Goal: Task Accomplishment & Management: Use online tool/utility

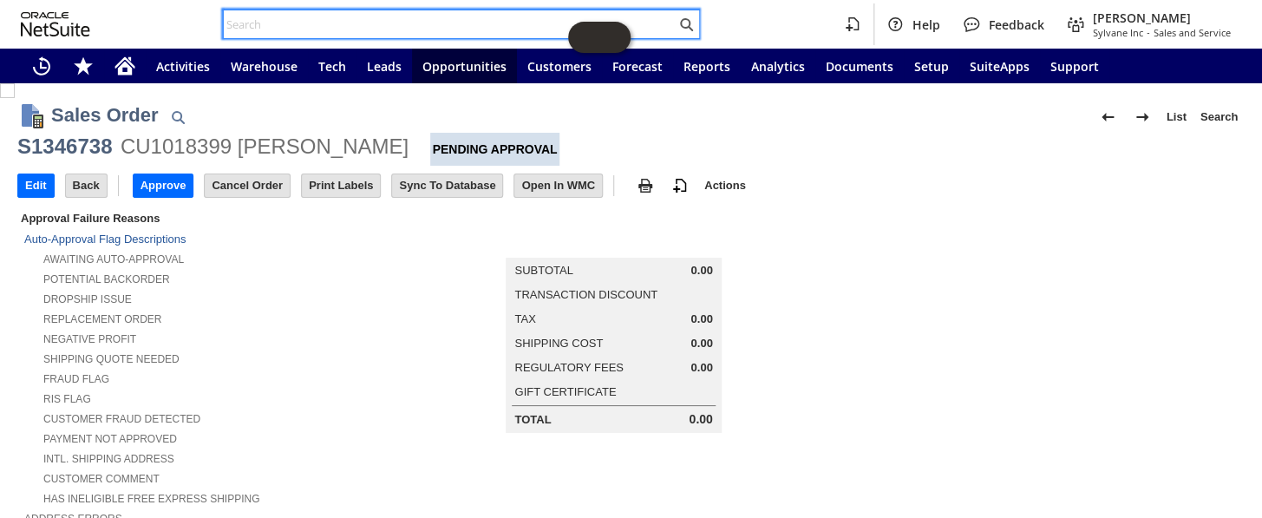
scroll to position [1040, 0]
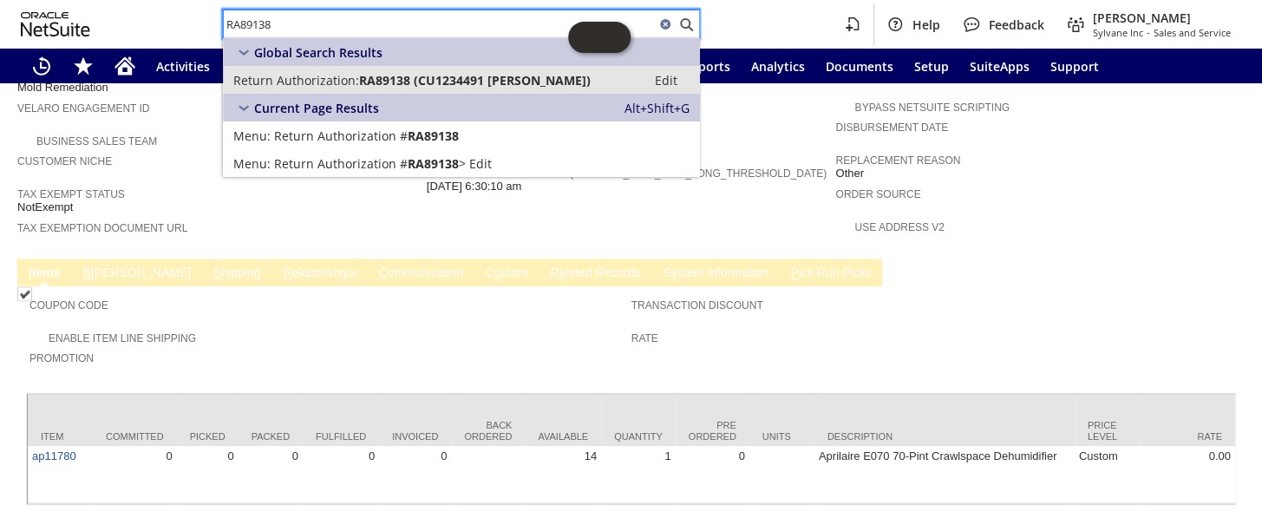
type input "RA89138"
click at [375, 78] on span "RA89138 (CU1234491 brandon gallagher)" at bounding box center [475, 80] width 232 height 16
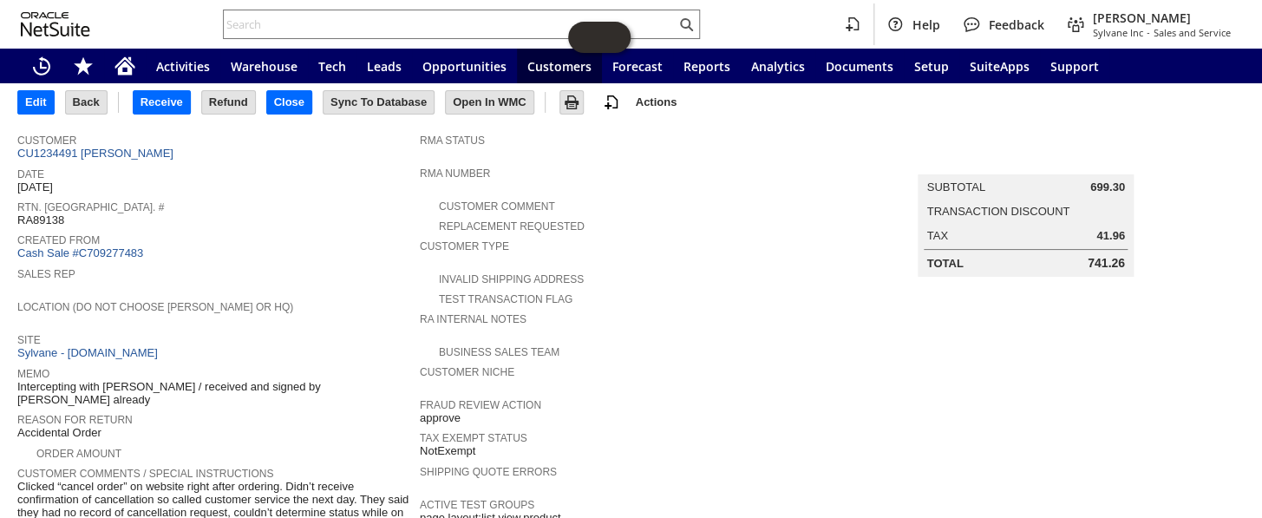
scroll to position [8, 0]
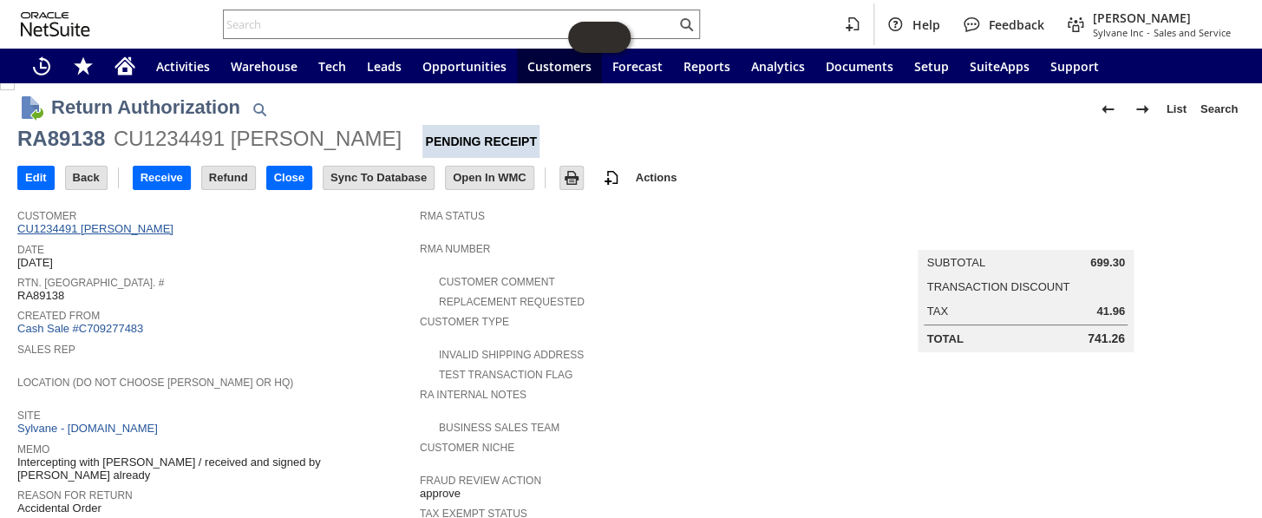
click at [138, 226] on link "CU1234491 brandon gallagher" at bounding box center [97, 228] width 160 height 13
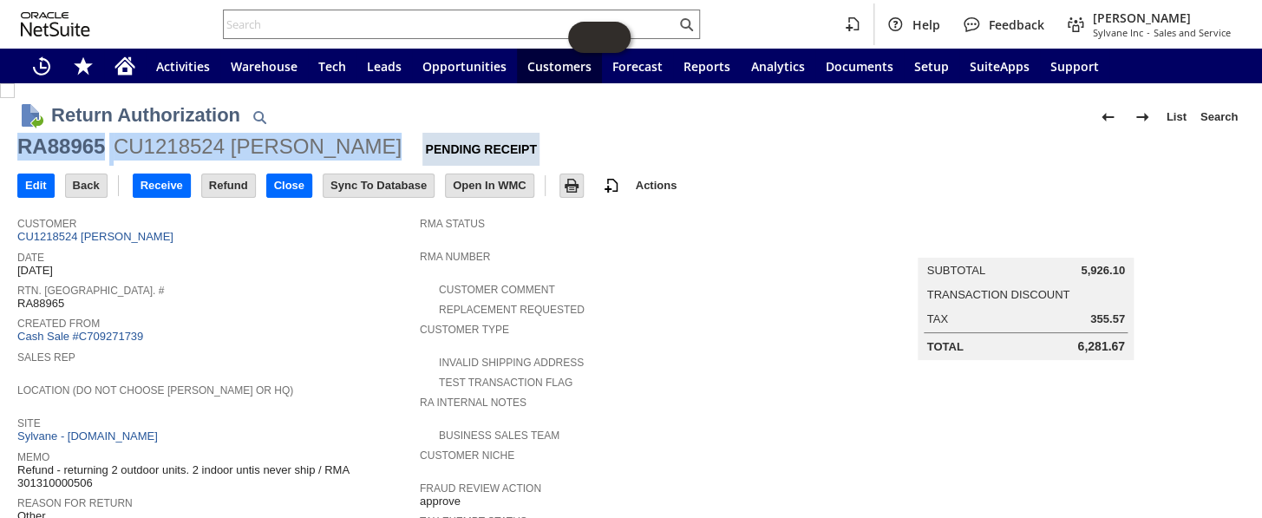
drag, startPoint x: 363, startPoint y: 147, endPoint x: 24, endPoint y: 139, distance: 339.3
click at [24, 139] on div "RA88965 CU1218524 Michael Gross Pending Receipt" at bounding box center [630, 149] width 1227 height 33
copy div "RA88965 CU1218524 Michael Gross"
click at [235, 190] on input "Refund" at bounding box center [228, 185] width 53 height 23
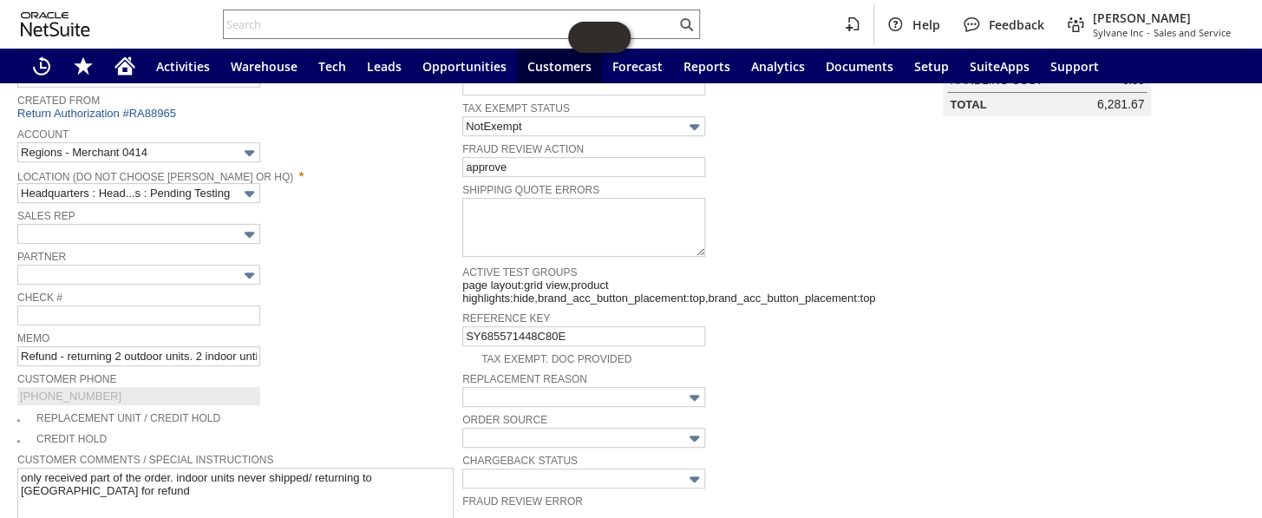
scroll to position [39, 0]
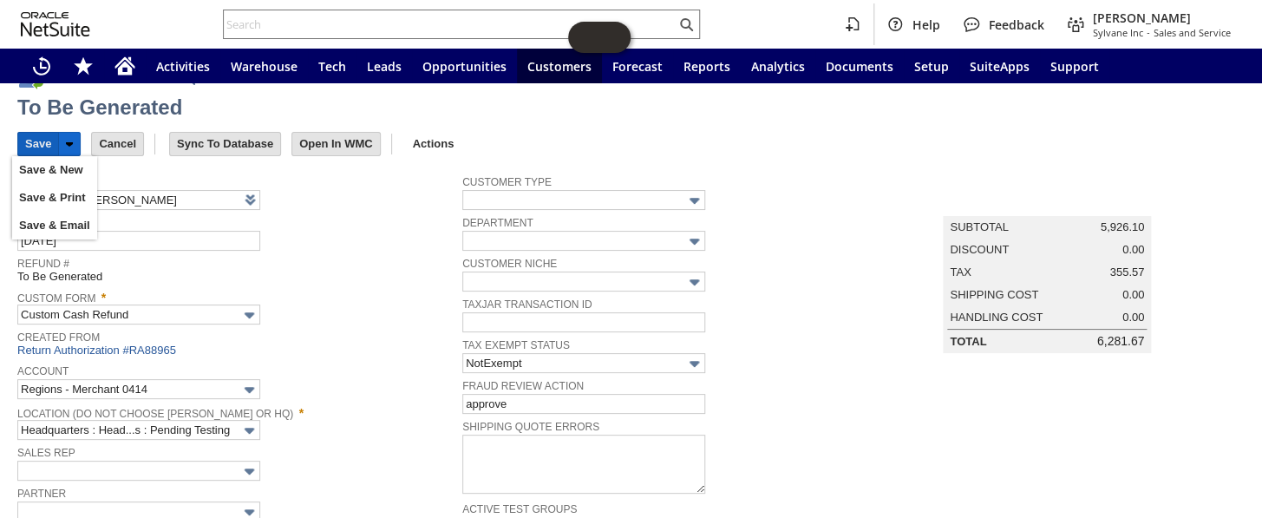
click at [25, 142] on input "Save" at bounding box center [38, 144] width 40 height 23
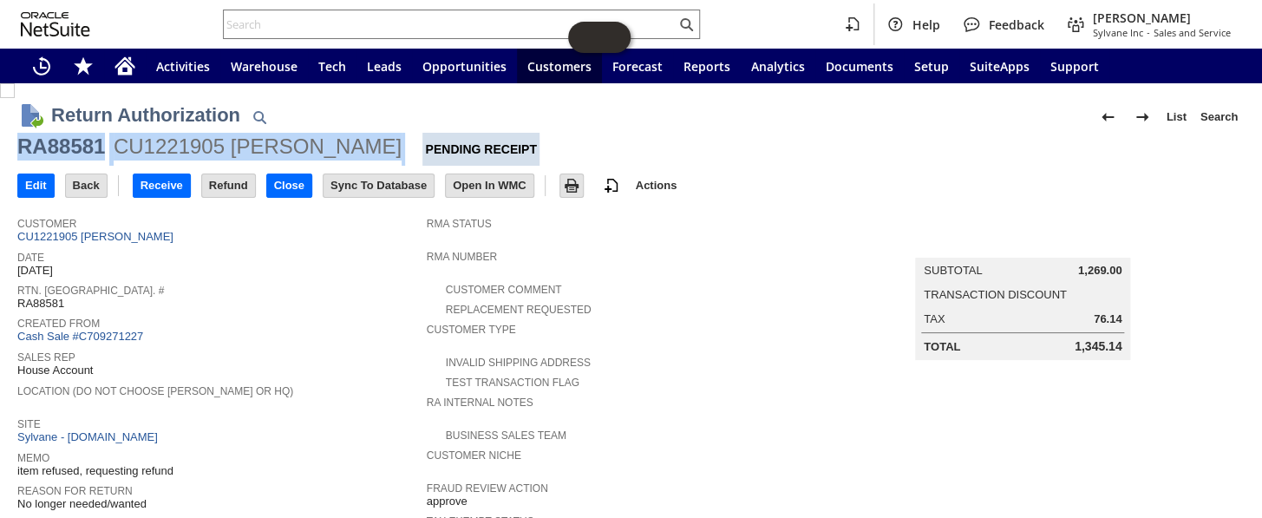
drag, startPoint x: 350, startPoint y: 151, endPoint x: 21, endPoint y: 147, distance: 328.8
click at [21, 147] on div "RA88581 CU1221905 Paul Stroud Pending Receipt" at bounding box center [630, 149] width 1227 height 33
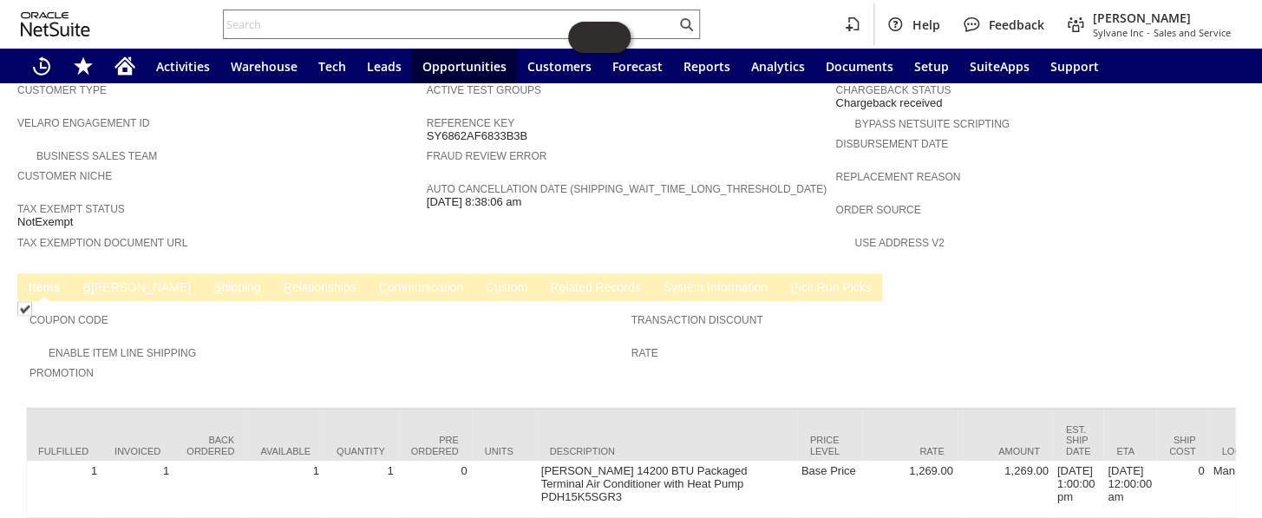
scroll to position [0, 425]
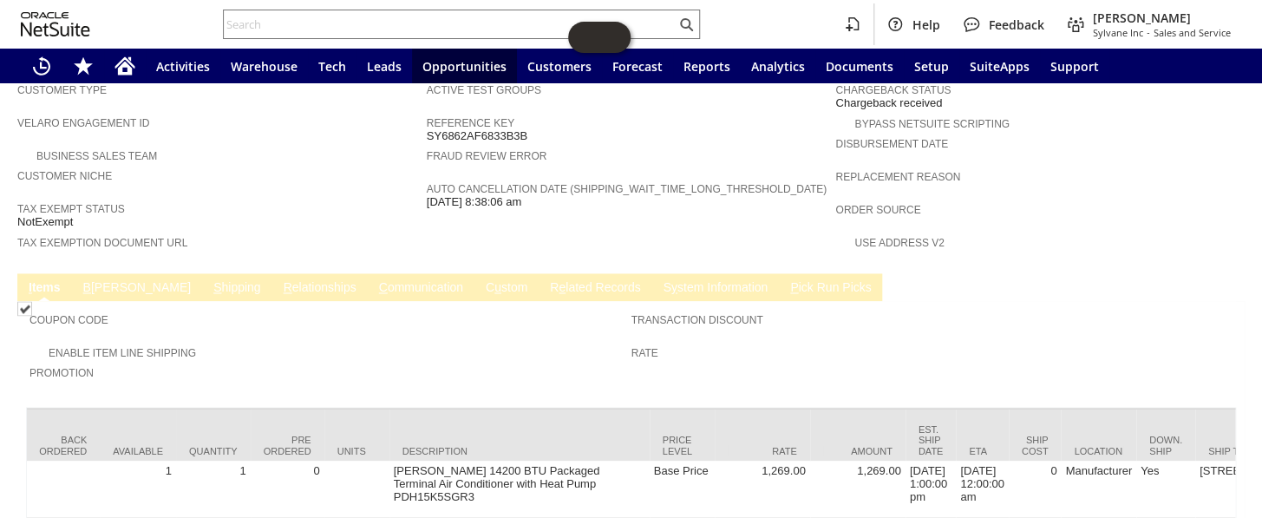
click at [209, 280] on link "S hipping" at bounding box center [237, 288] width 56 height 16
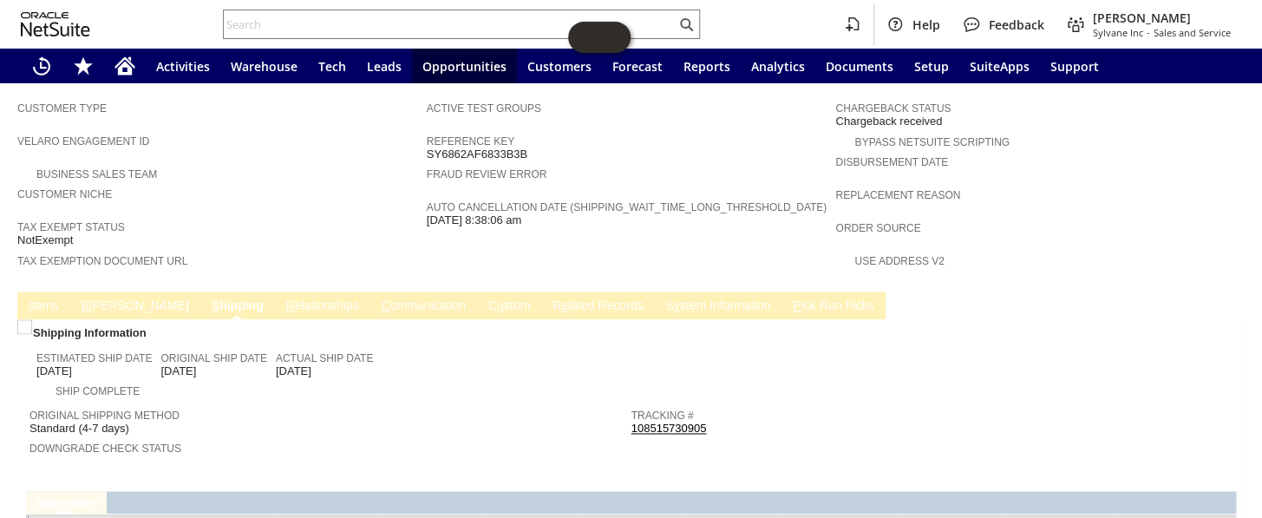
scroll to position [1069, 0]
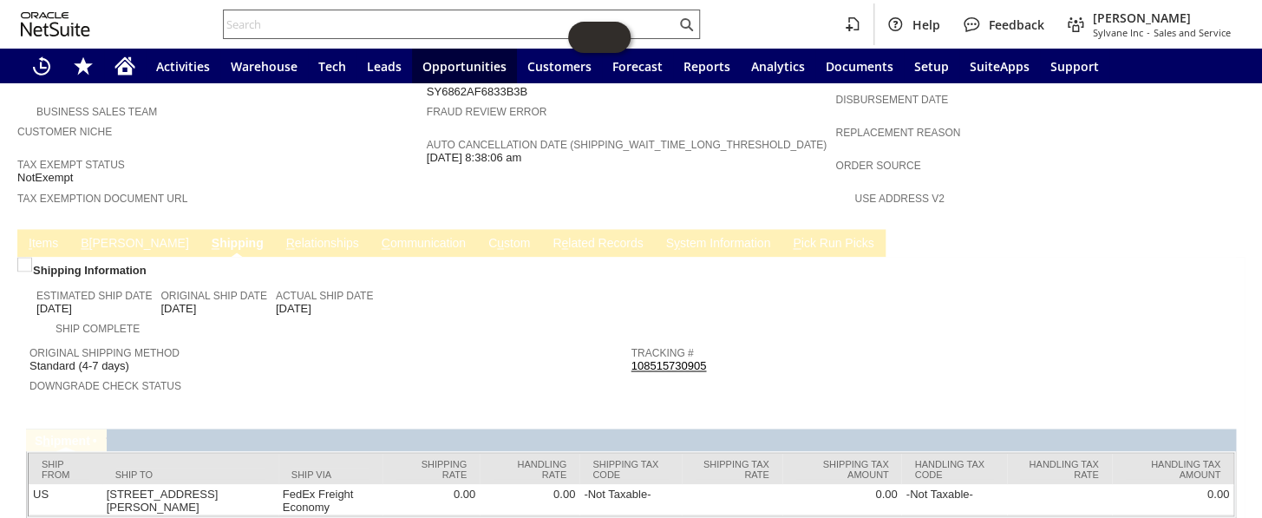
click at [372, 23] on input "text" at bounding box center [450, 24] width 452 height 21
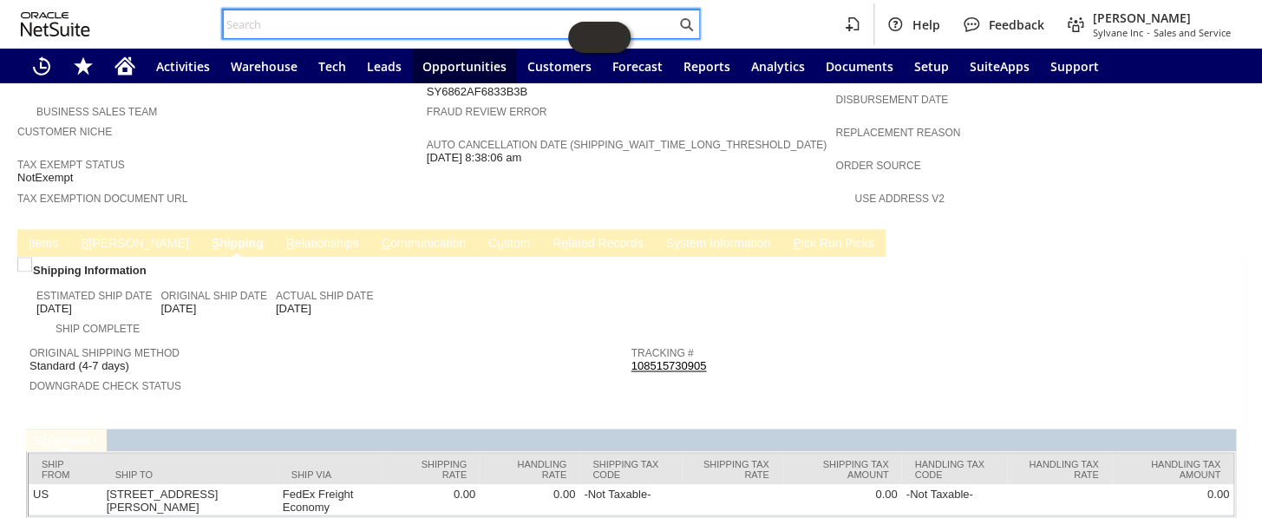
paste input "CU1231937"
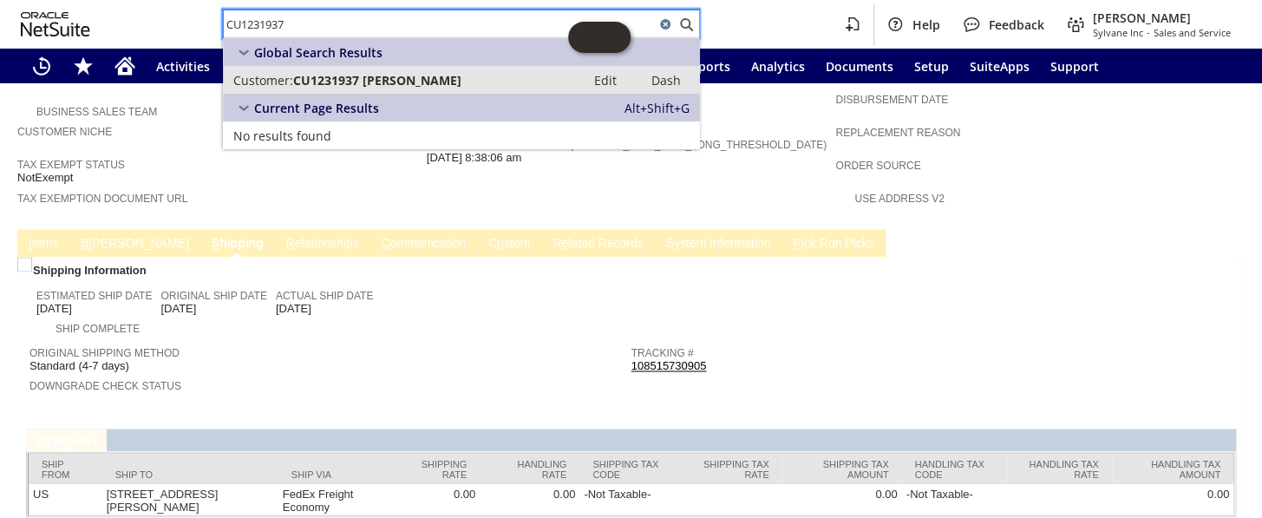
type input "CU1231937"
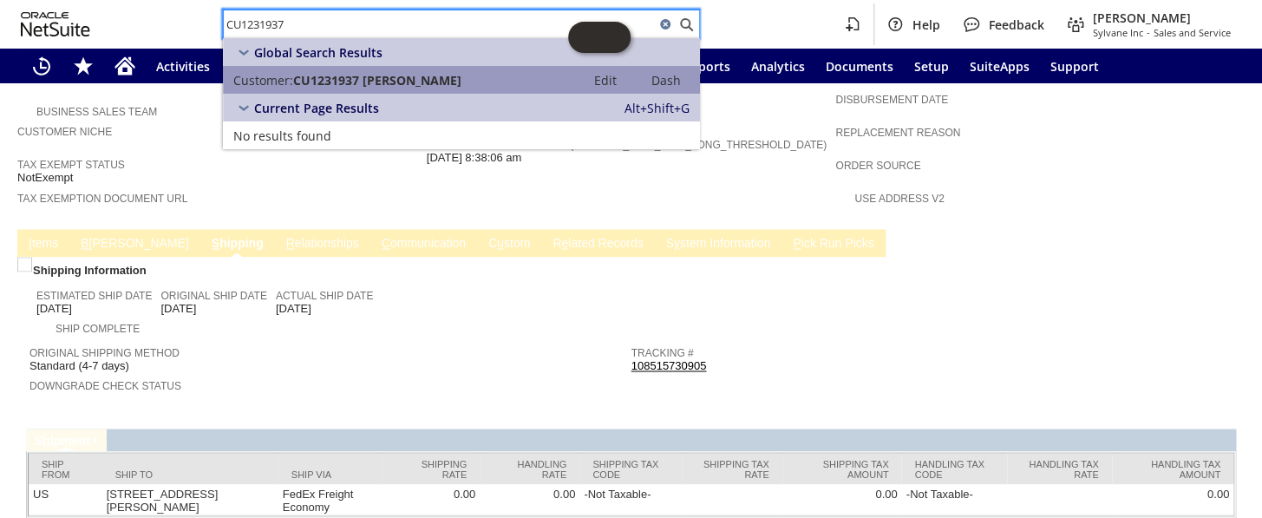
click at [387, 73] on span "CU1231937 William Kraus" at bounding box center [377, 80] width 168 height 16
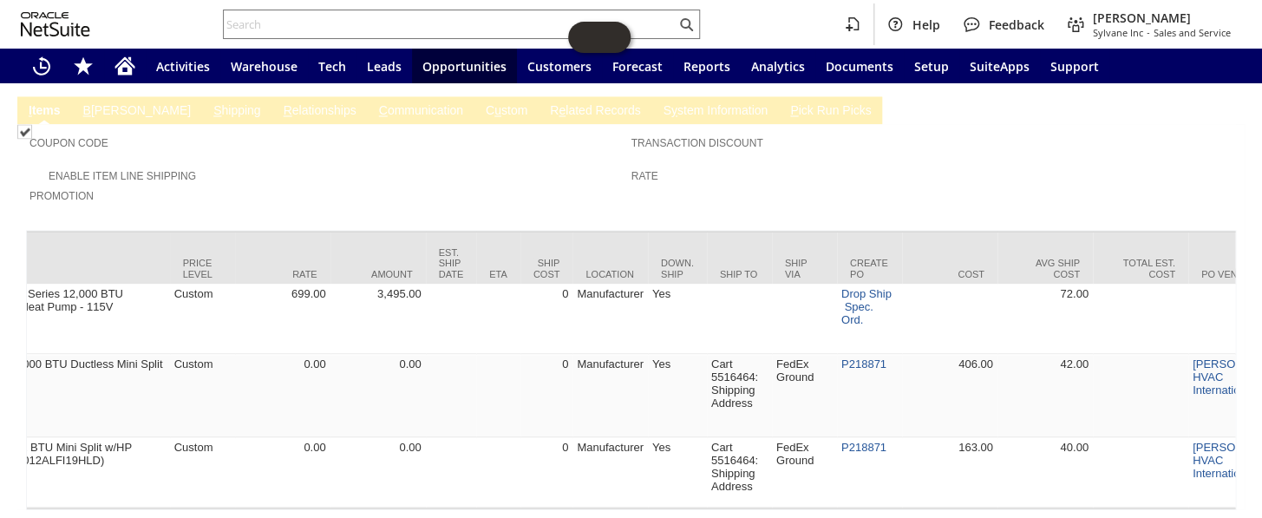
scroll to position [0, 926]
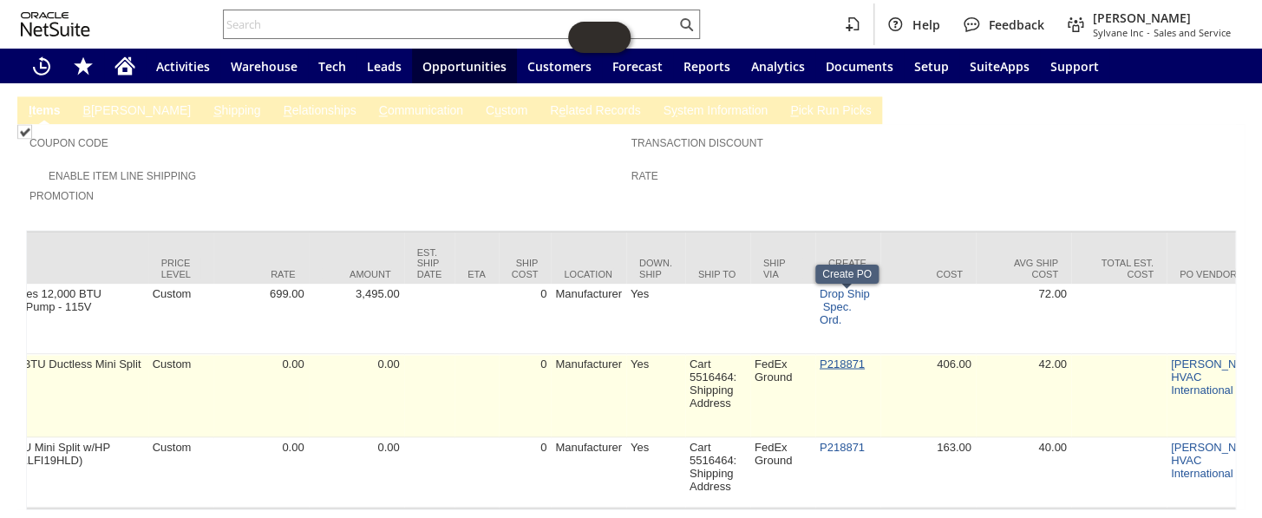
click at [833, 357] on link "P218871" at bounding box center [842, 363] width 45 height 13
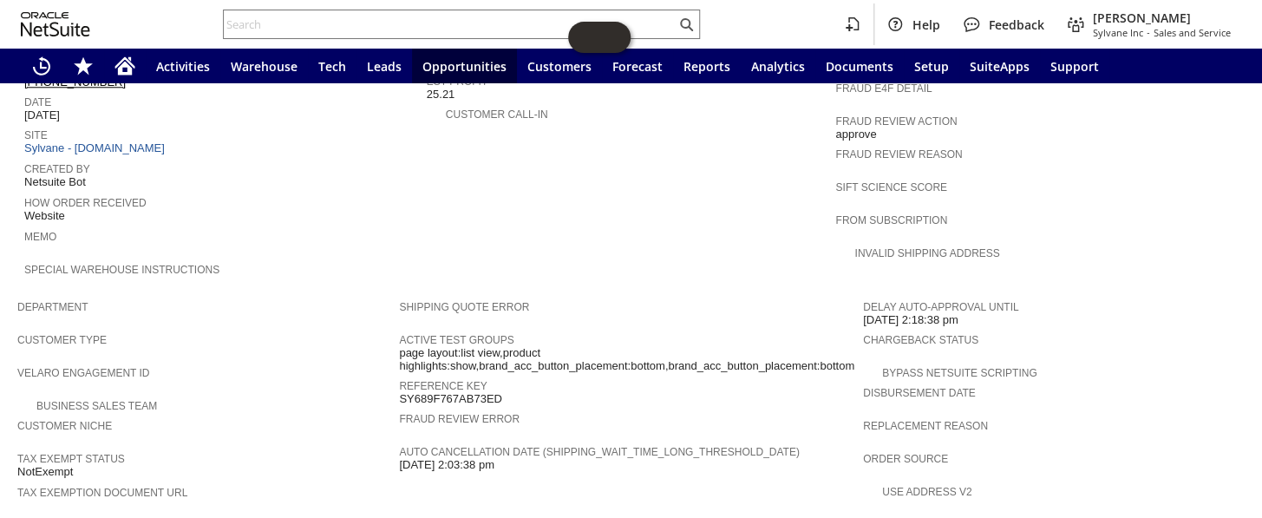
scroll to position [538, 0]
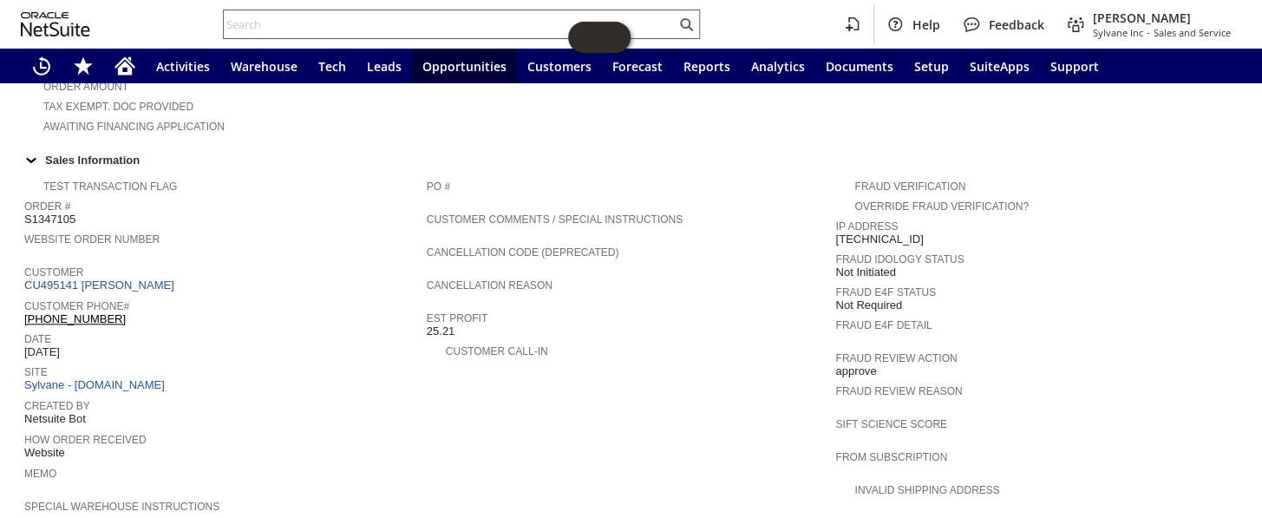
click at [363, 25] on input "text" at bounding box center [450, 24] width 452 height 21
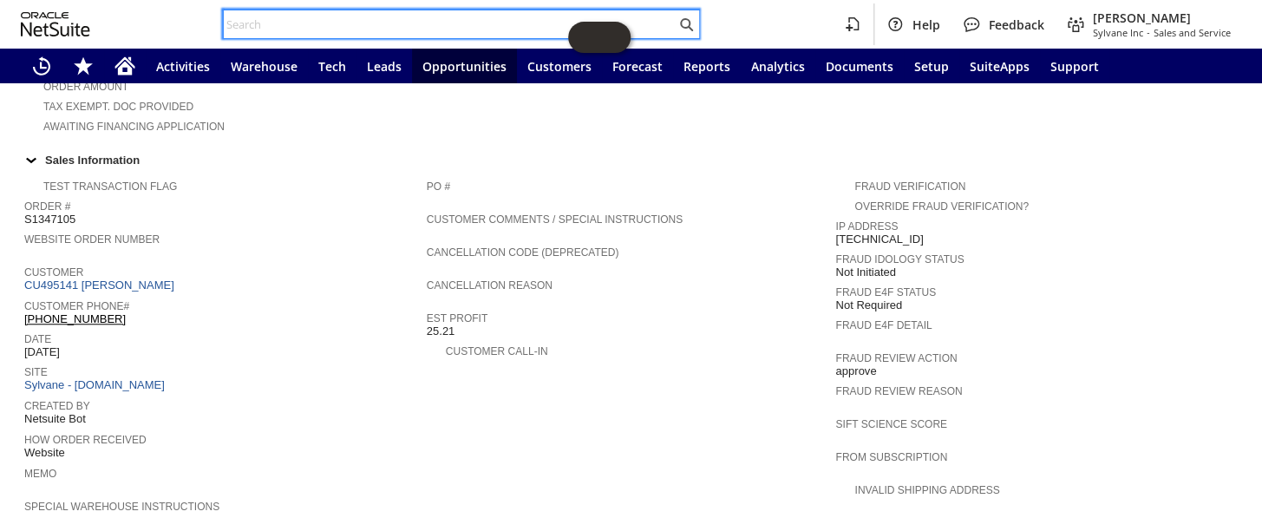
paste input "S1347105"
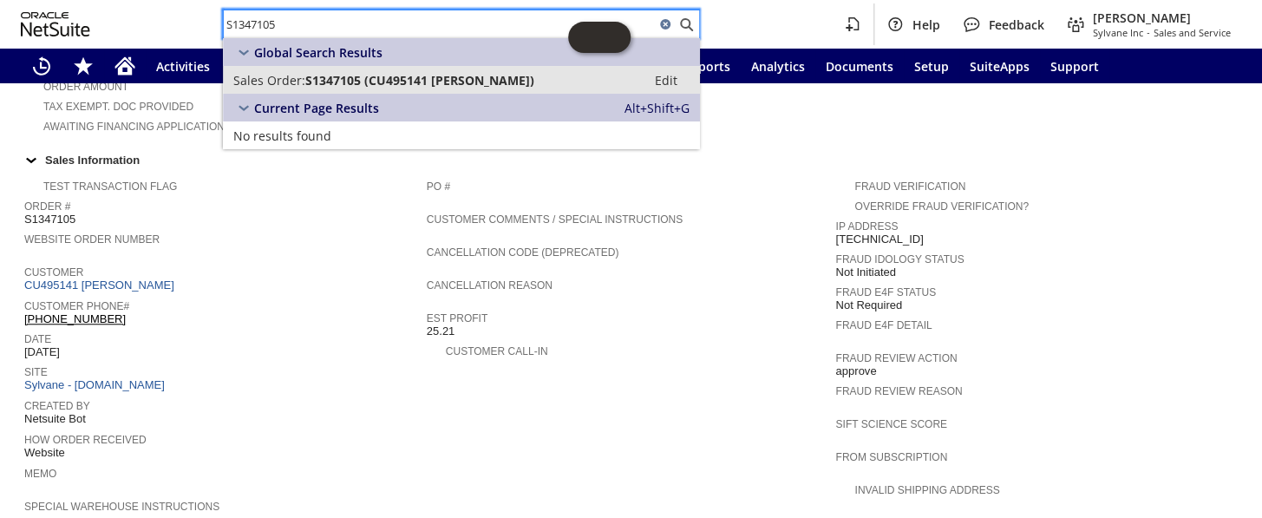
type input "S1347105"
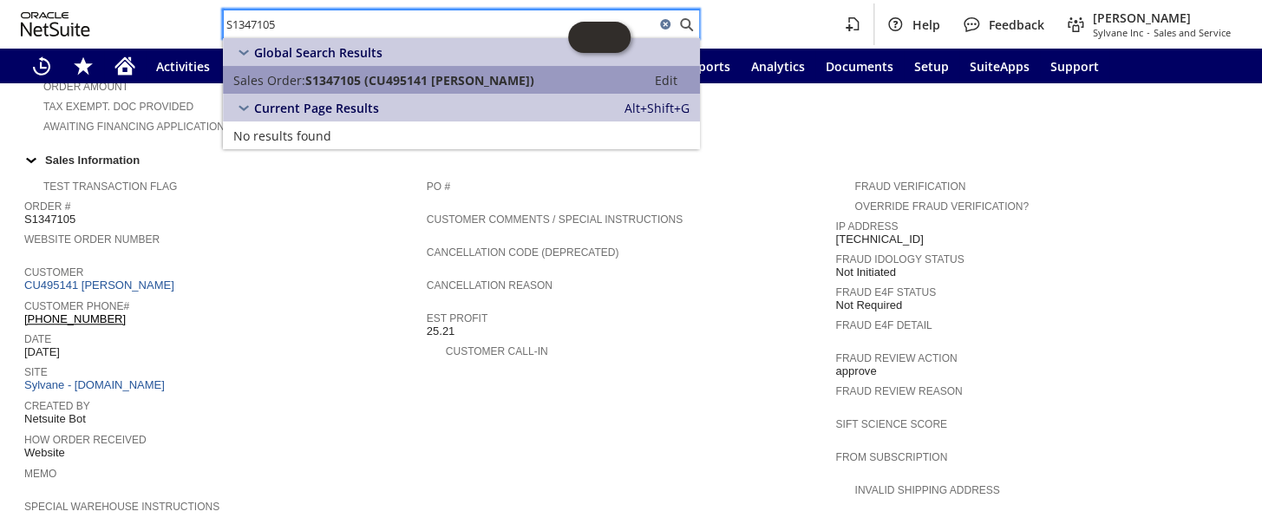
click at [410, 72] on span "S1347105 (CU495141 Colleen McDonough)" at bounding box center [419, 80] width 229 height 16
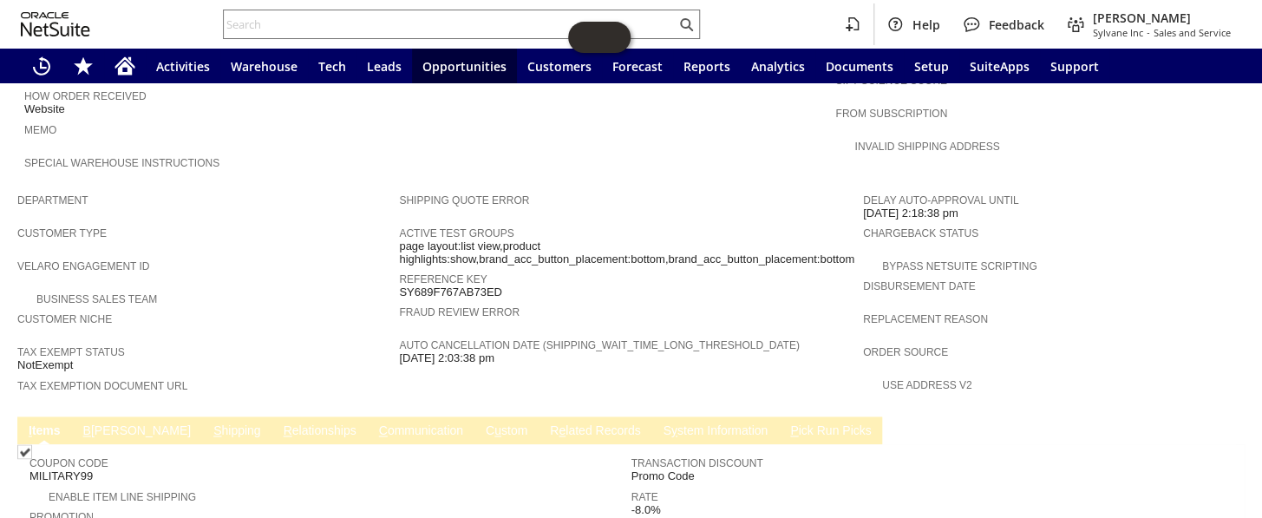
scroll to position [1024, 0]
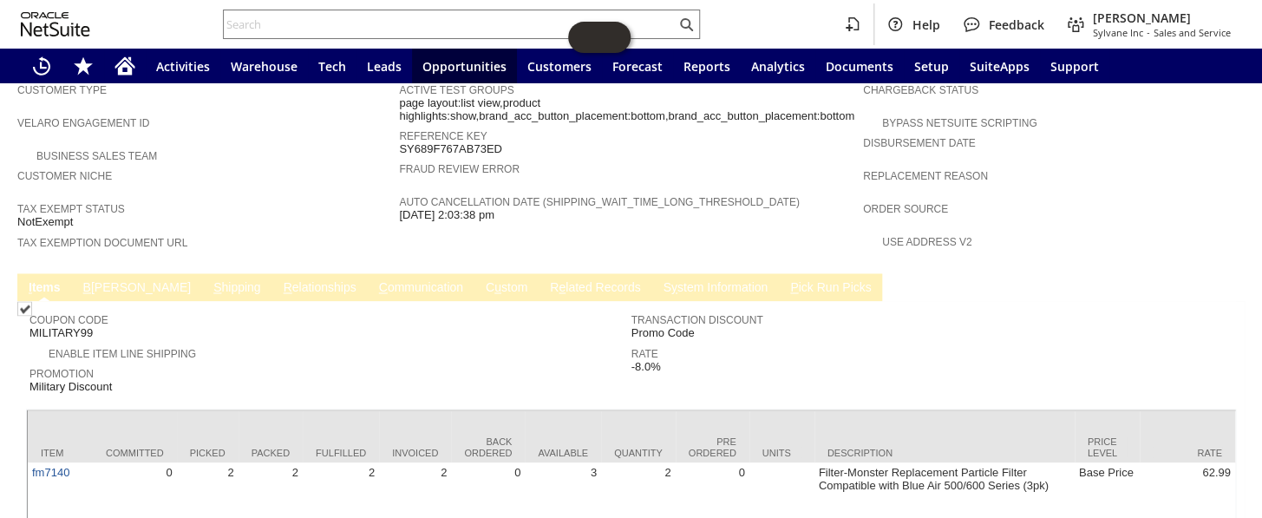
click at [112, 280] on link "B illing" at bounding box center [137, 288] width 116 height 16
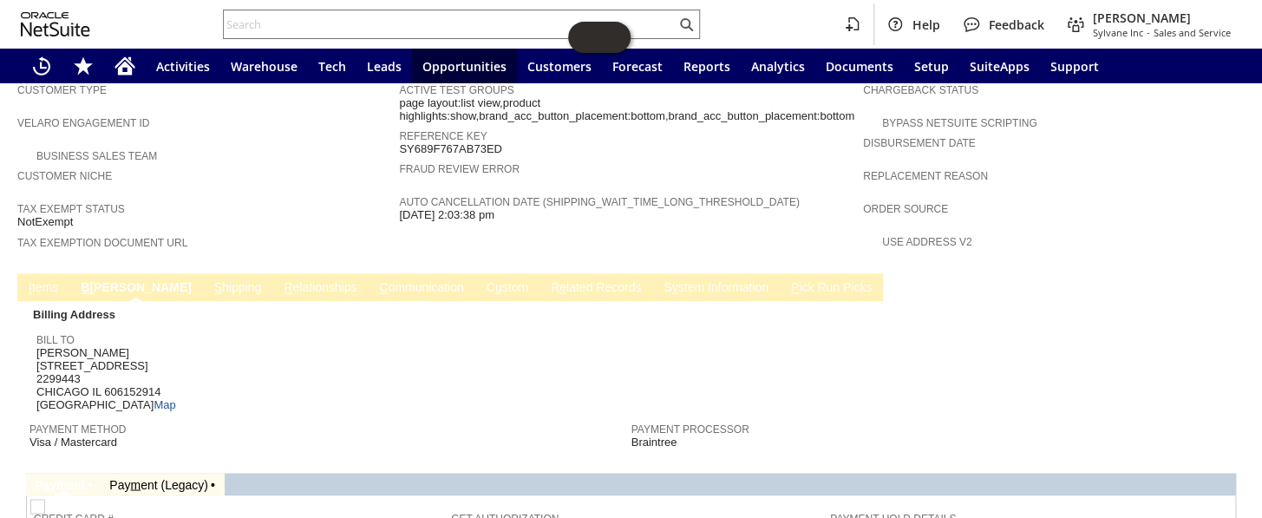
click at [210, 280] on link "S hipping" at bounding box center [238, 288] width 56 height 16
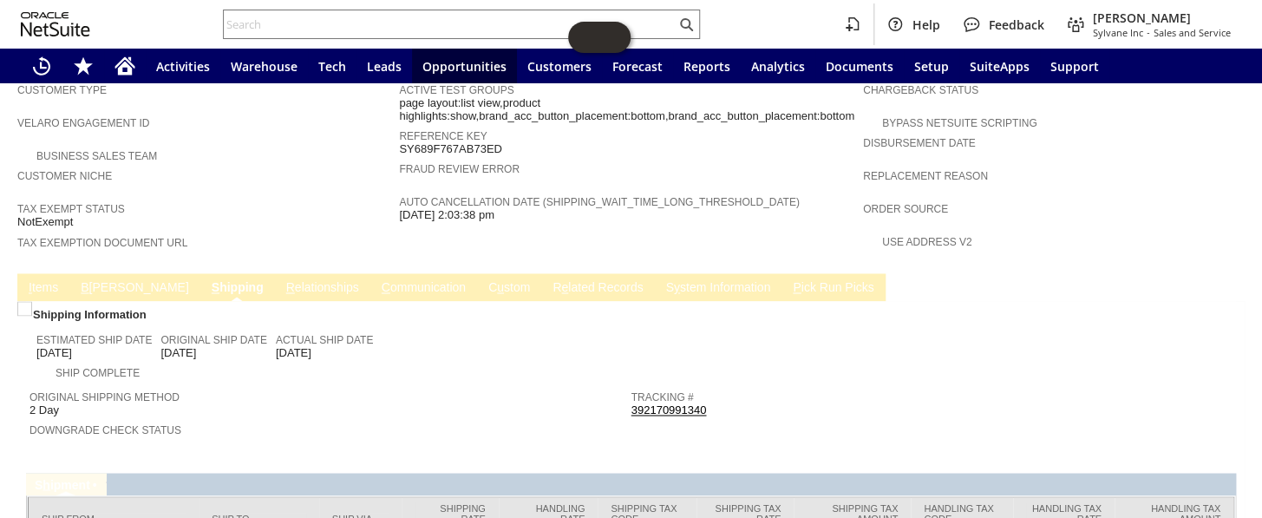
scroll to position [1082, 0]
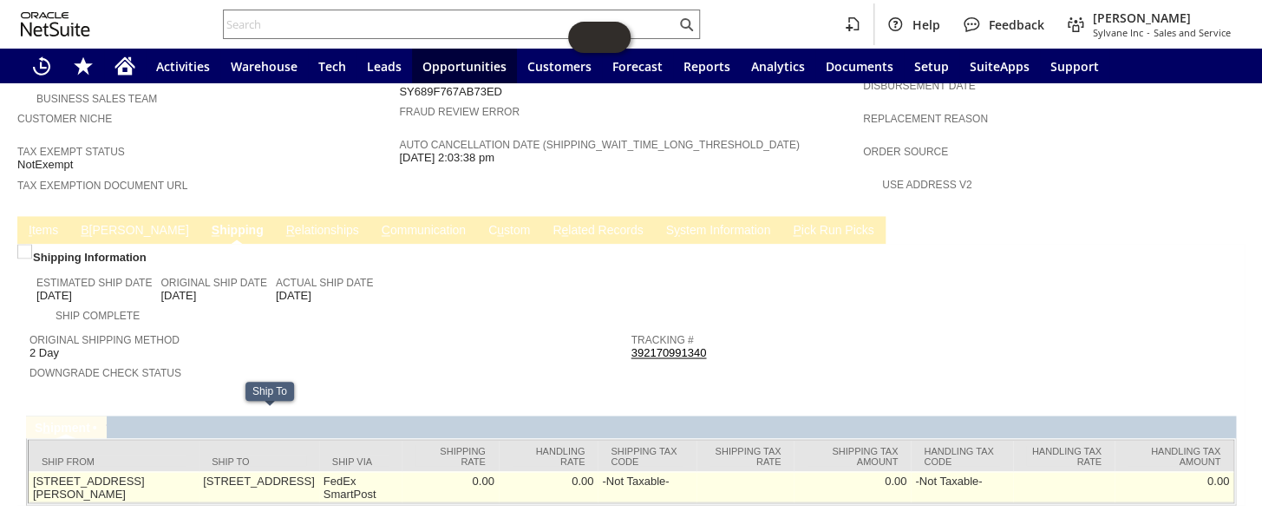
drag, startPoint x: 273, startPoint y: 443, endPoint x: 191, endPoint y: 421, distance: 85.4
click at [199, 471] on td "1316 E Madison Park CHICAGO IL 606152914 United States" at bounding box center [259, 486] width 121 height 31
copy td "1316 E Madison Park CHICAGO IL 606152914 United States"
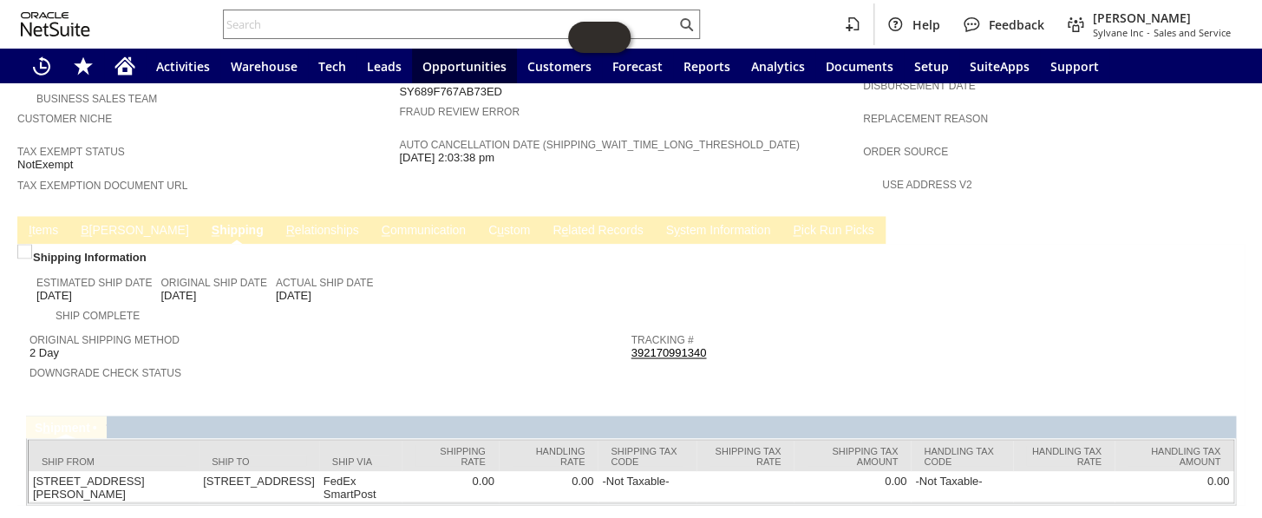
click at [322, 398] on div at bounding box center [631, 402] width 1210 height 9
click at [59, 223] on link "I tems" at bounding box center [43, 231] width 38 height 16
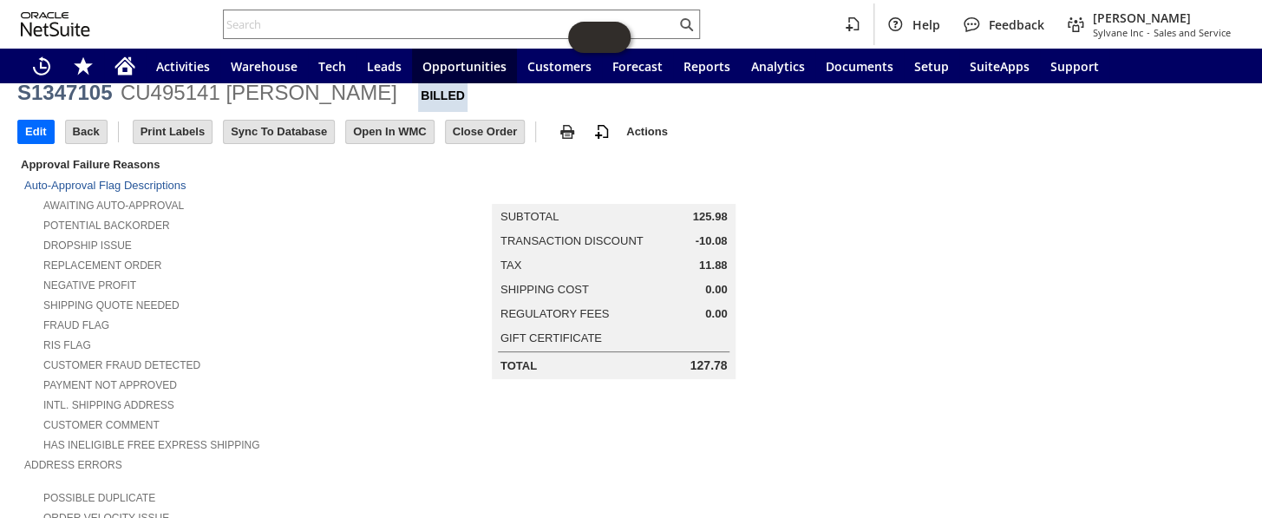
scroll to position [0, 0]
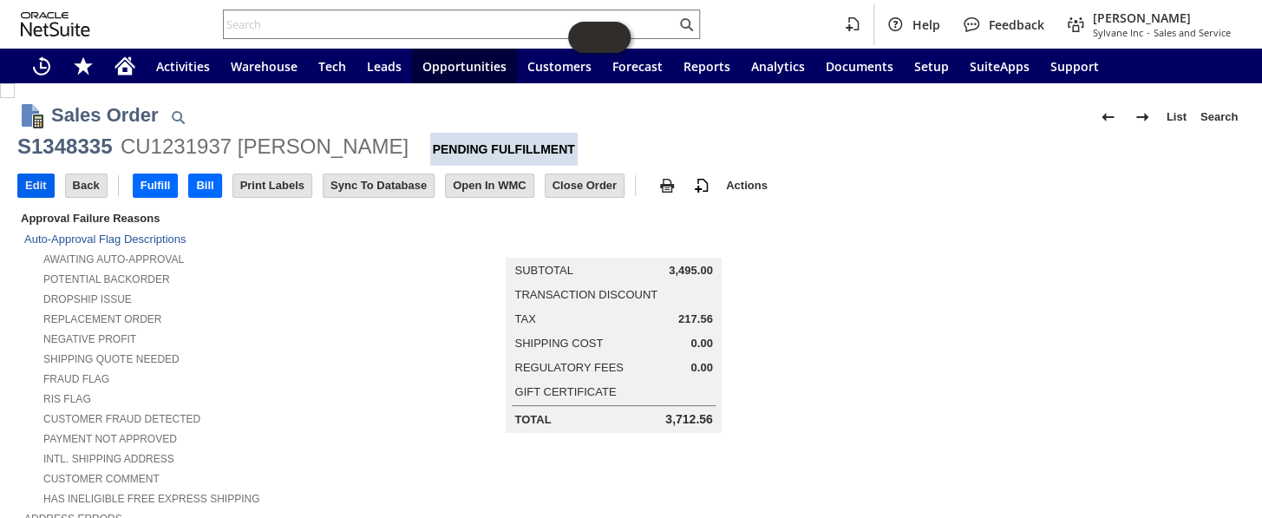
click at [25, 184] on input "Edit" at bounding box center [36, 185] width 36 height 23
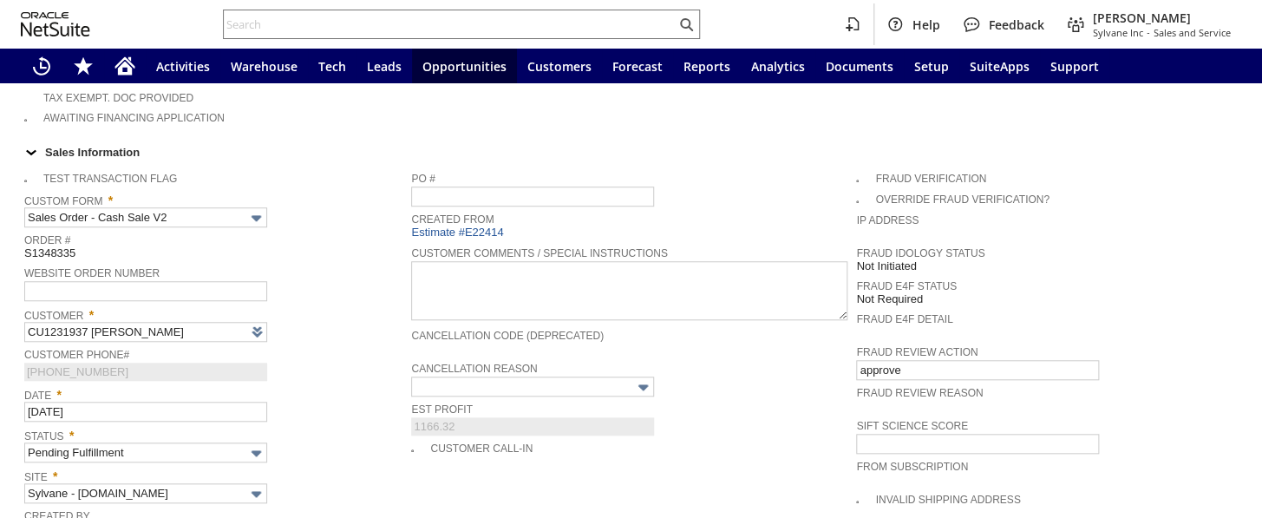
scroll to position [246, 0]
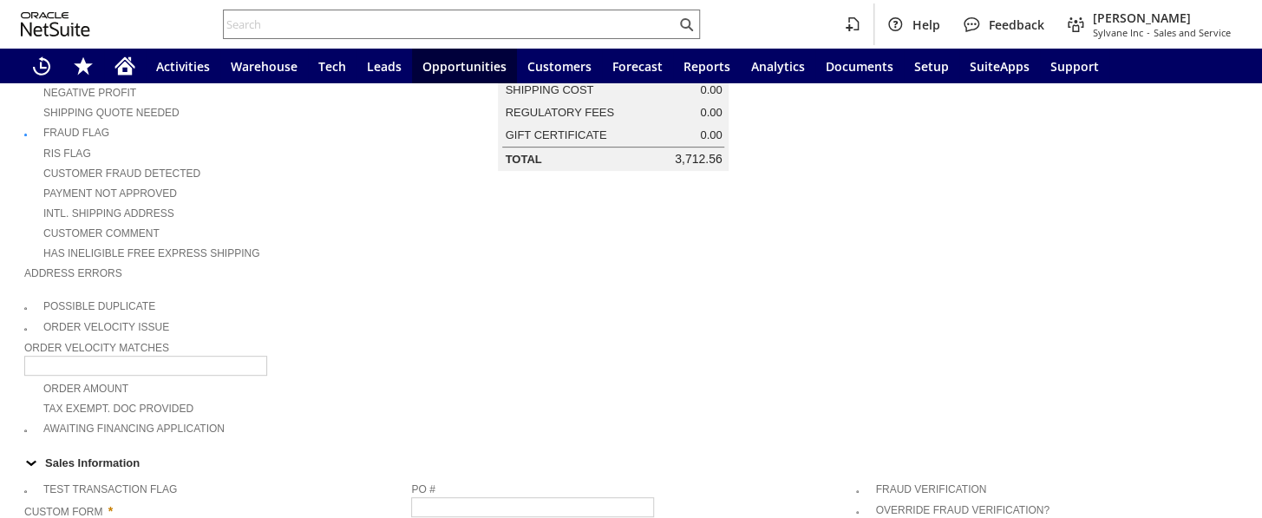
type input "Intelligent Recommendations¹⁰"
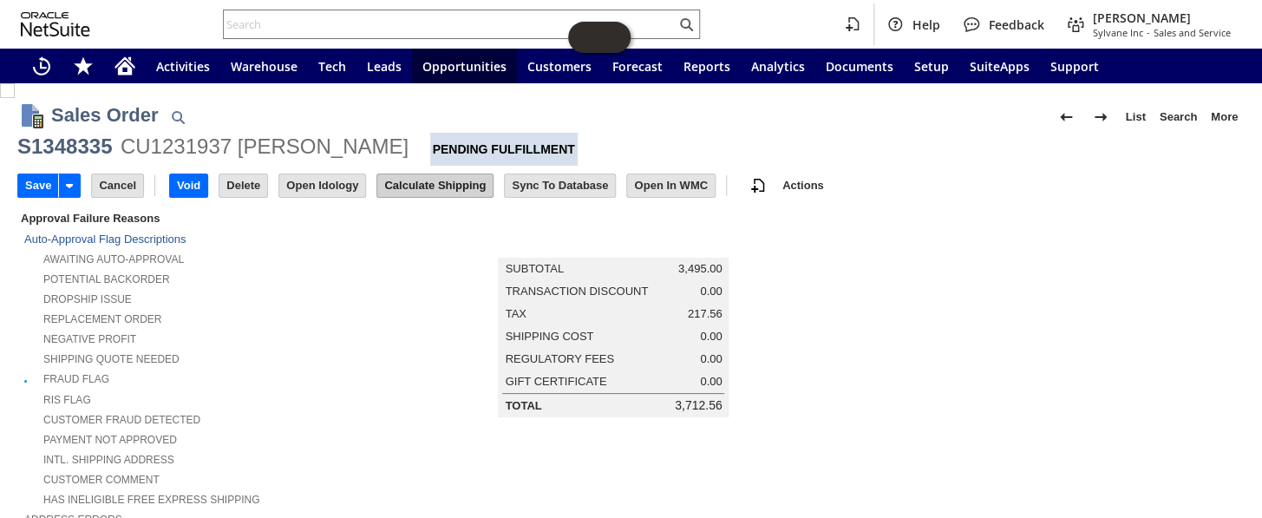
click at [429, 184] on input "Calculate Shipping" at bounding box center [434, 185] width 115 height 23
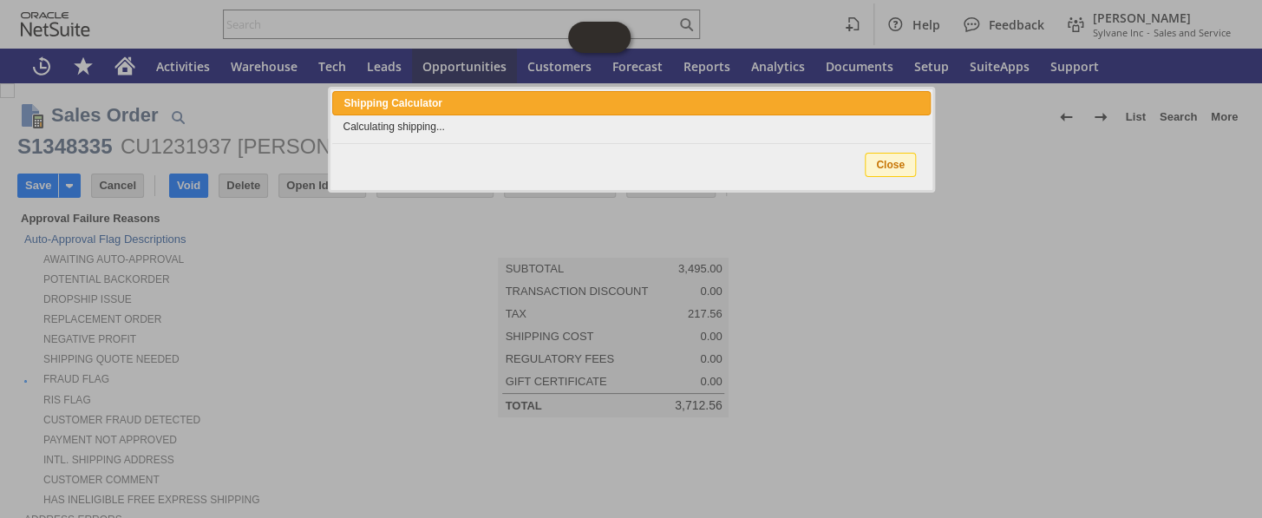
type input "Add"
type input "Copy Previous"
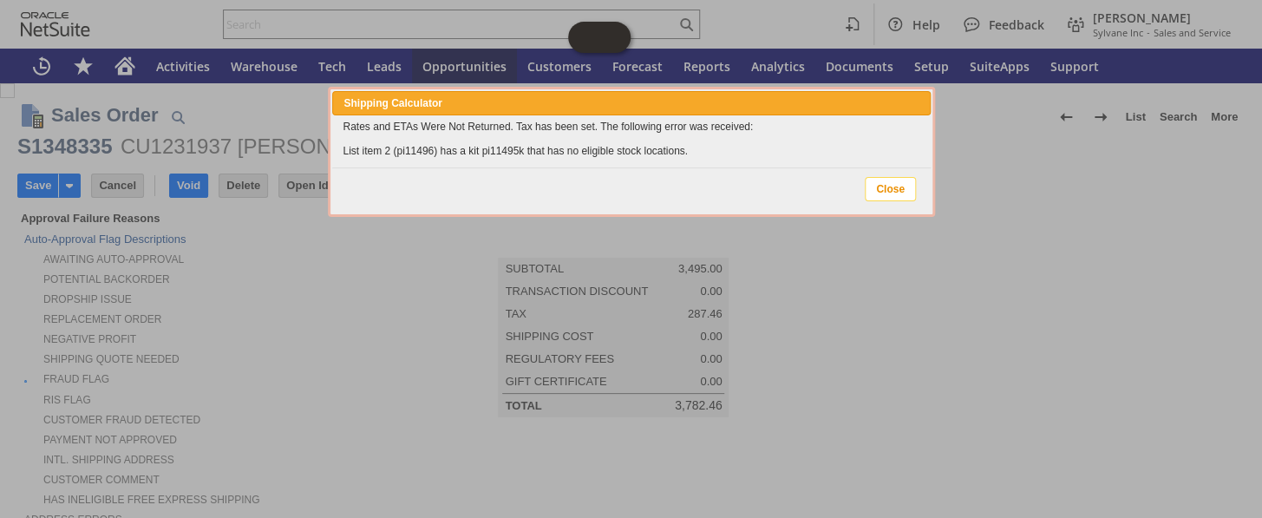
click at [893, 181] on span "Close" at bounding box center [890, 189] width 49 height 23
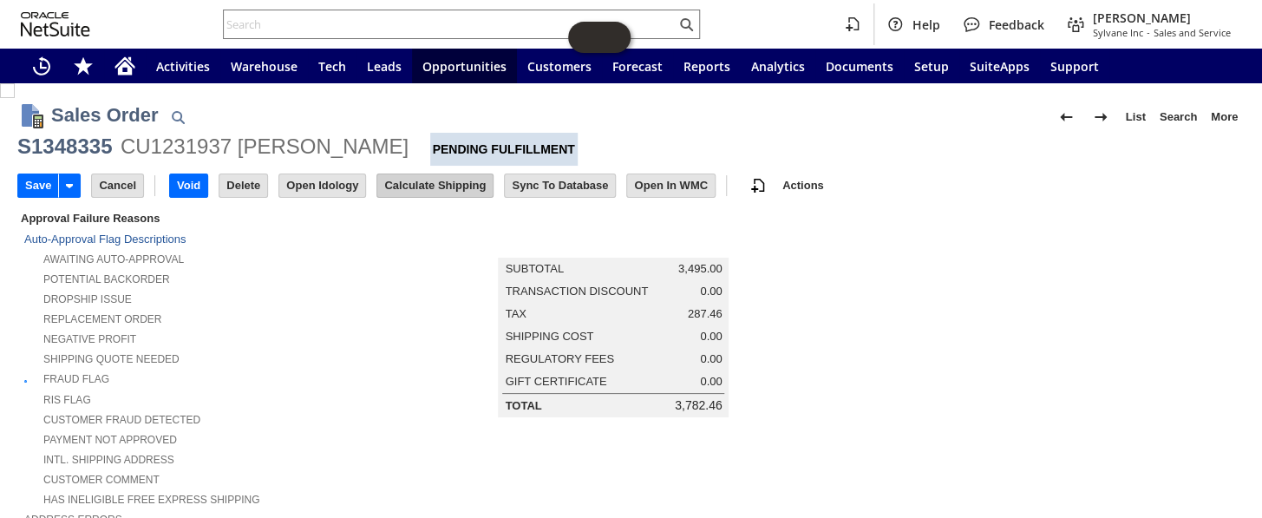
click at [442, 193] on input "Calculate Shipping" at bounding box center [434, 185] width 115 height 23
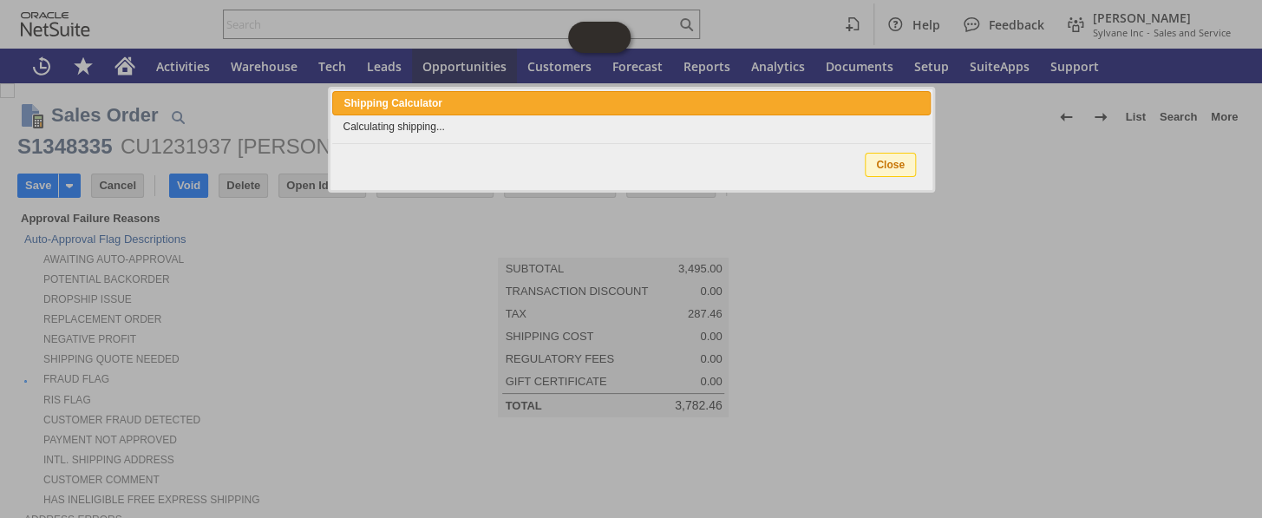
type input "Add"
type input "Copy Previous"
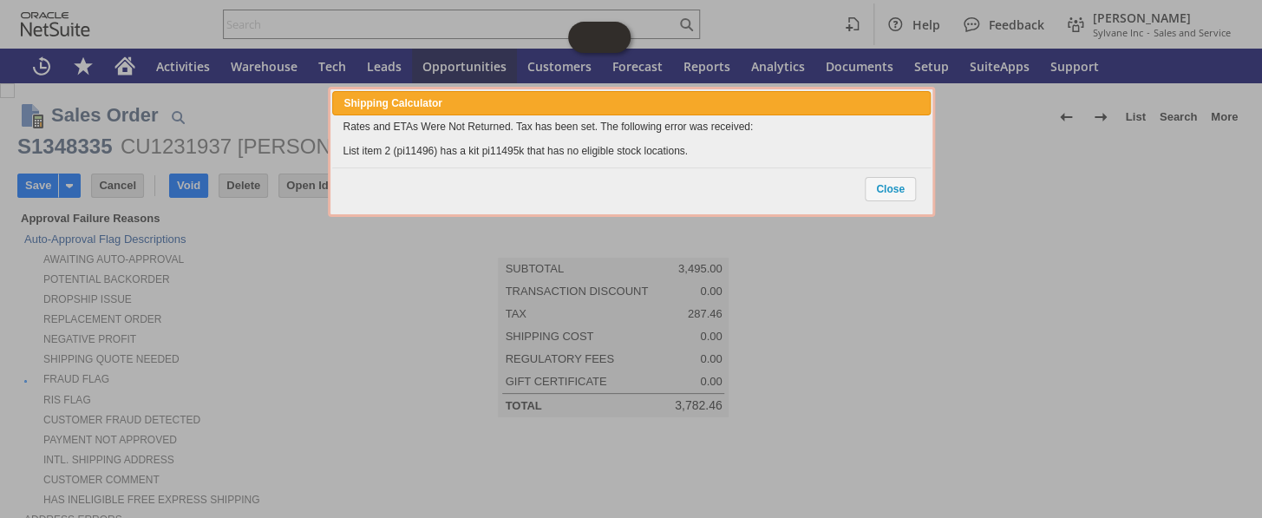
scroll to position [1561, 0]
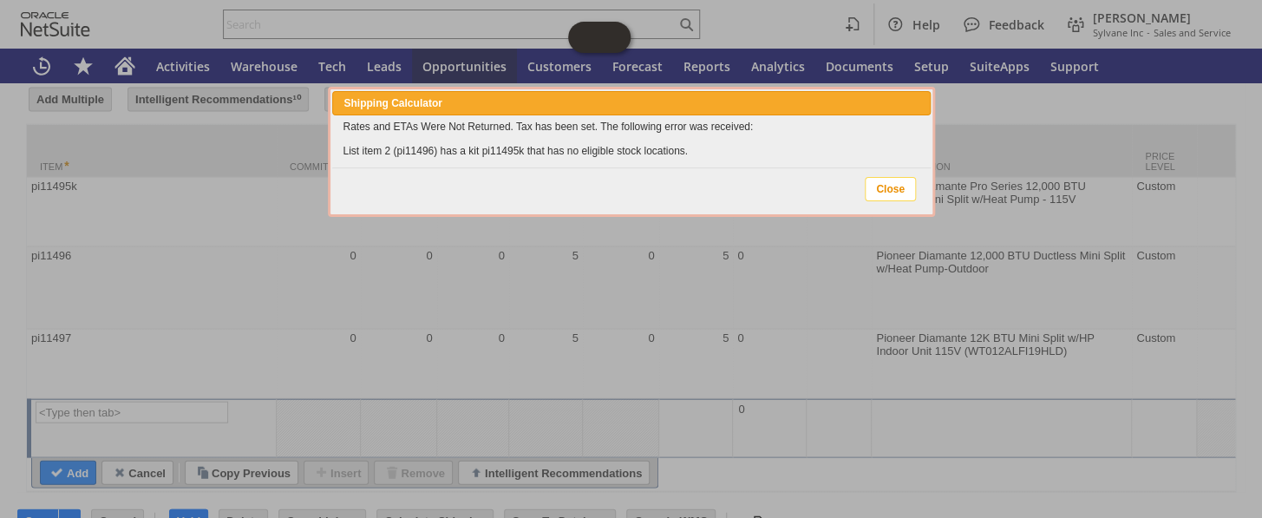
click at [902, 188] on span "Close" at bounding box center [890, 189] width 49 height 23
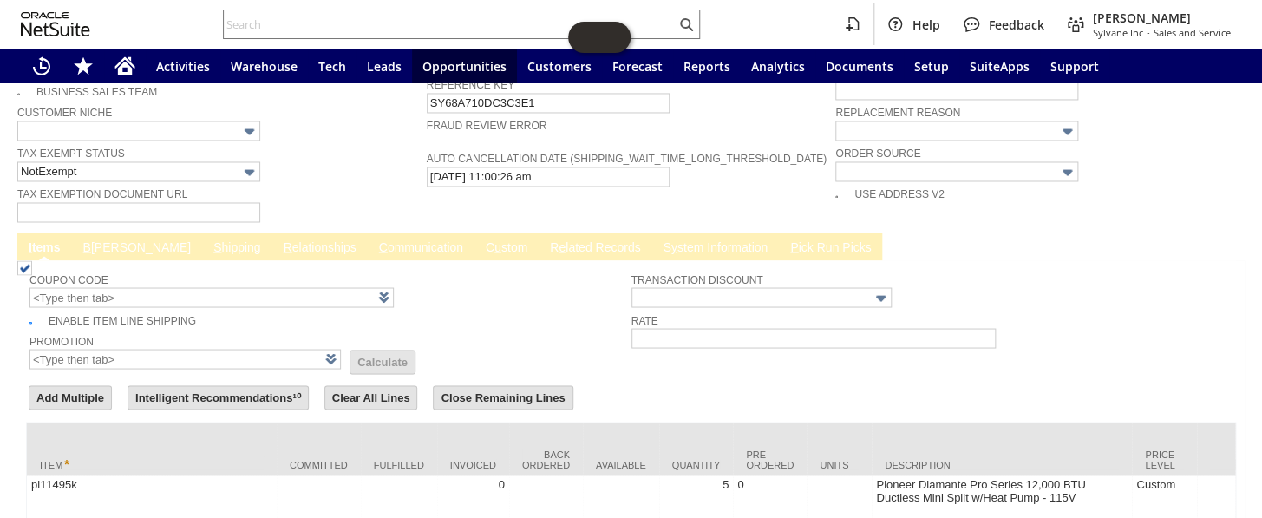
scroll to position [1404, 0]
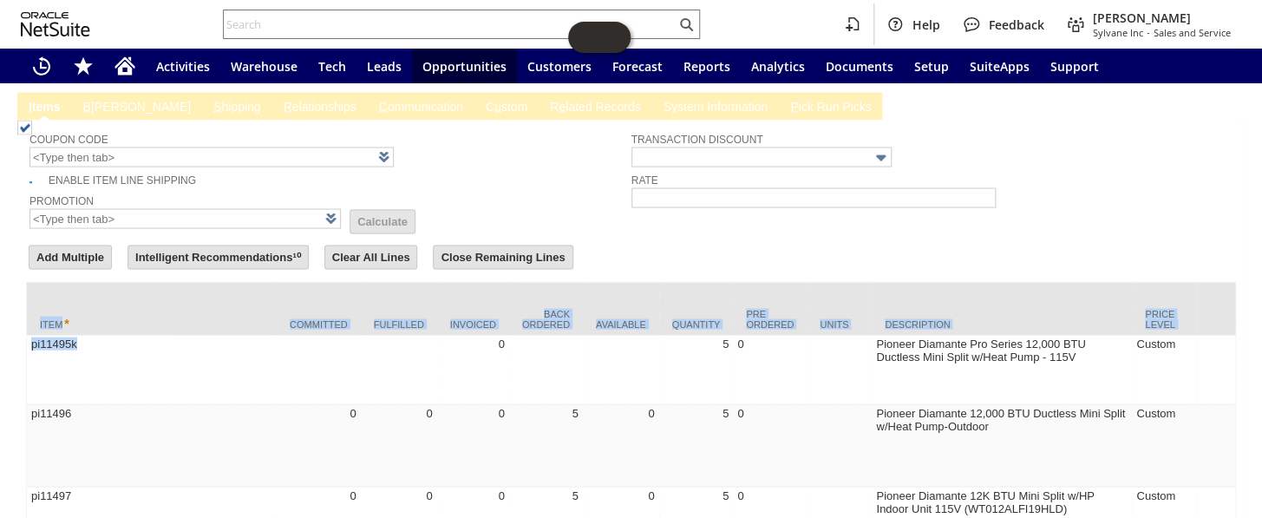
drag, startPoint x: 100, startPoint y: 305, endPoint x: 23, endPoint y: 309, distance: 77.3
click at [23, 309] on div "Coupon Code Enable Item Line Shipping Promotion List Calculate Transaction Disc…" at bounding box center [630, 385] width 1227 height 530
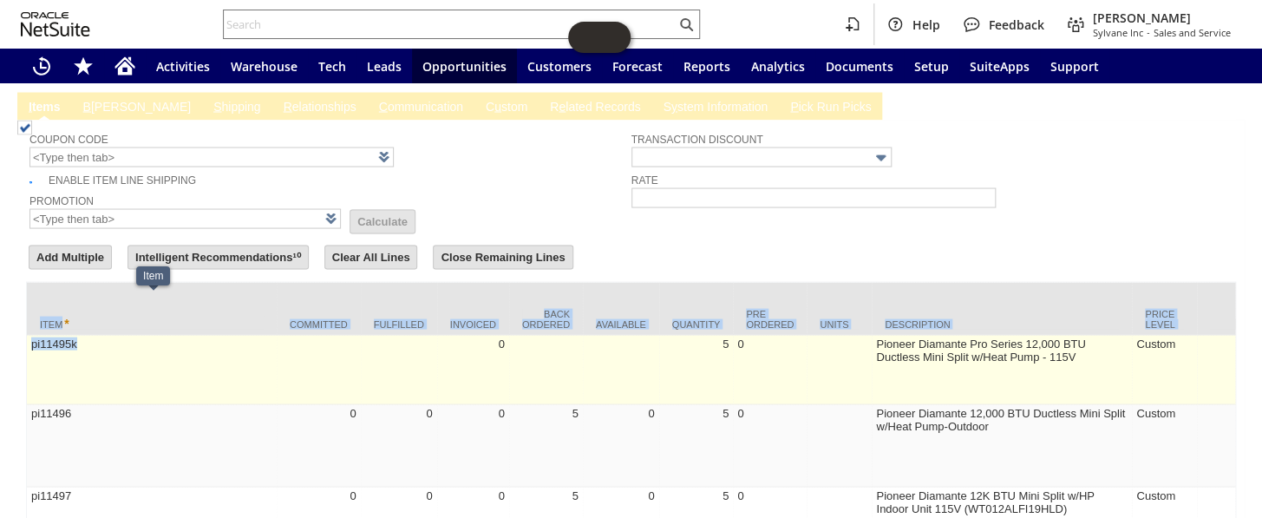
copy tbody "Item Committed Fulfilled Invoiced Back Ordered Available Quantity Pre Ordered U…"
click at [165, 335] on td "pi11495k" at bounding box center [152, 369] width 250 height 69
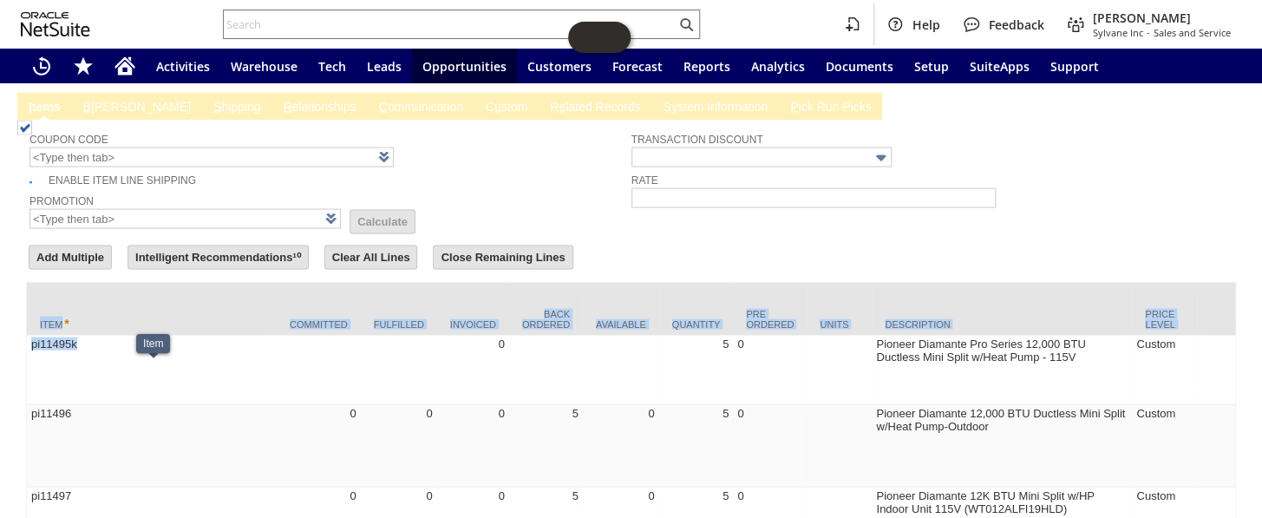
type input "pi11495k"
type input "OK"
type input "Make Copy"
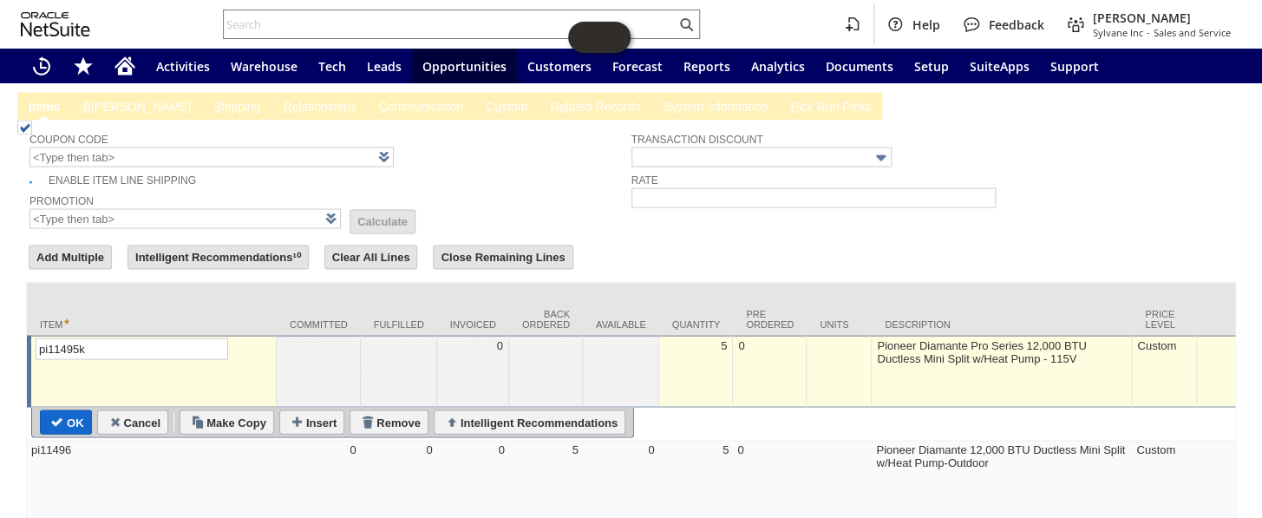
click at [69, 410] on input "OK" at bounding box center [66, 421] width 50 height 23
type input "Add"
type input "Copy Previous"
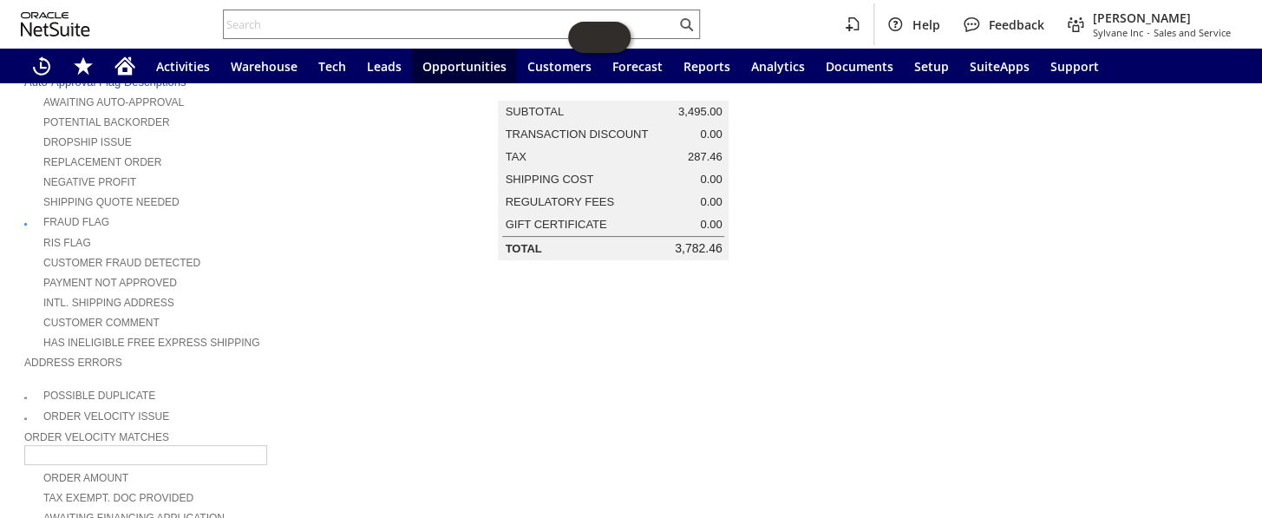
scroll to position [0, 0]
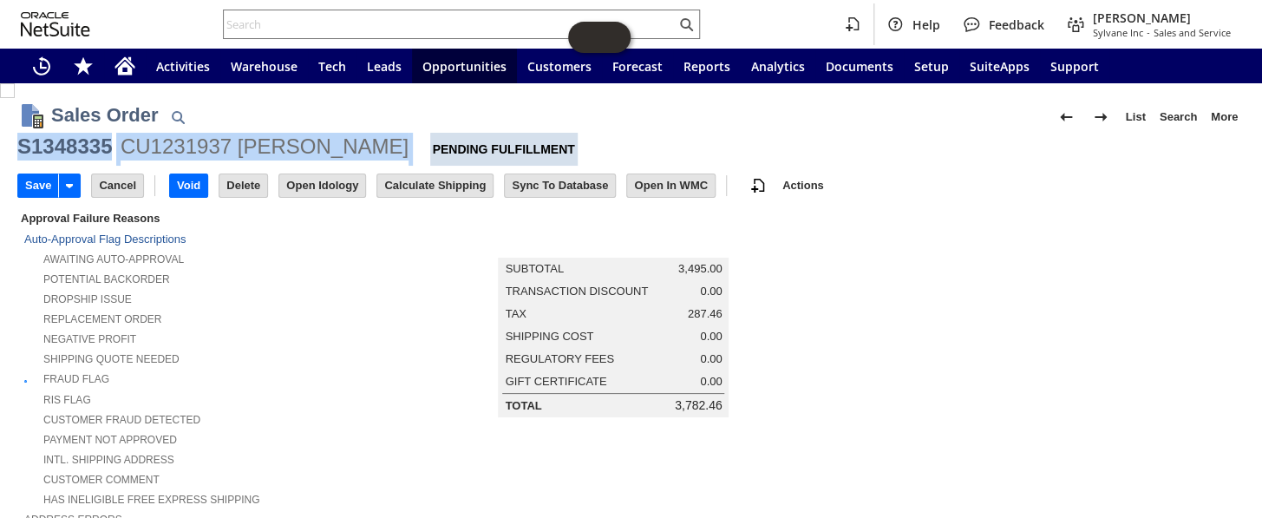
drag, startPoint x: 370, startPoint y: 148, endPoint x: 23, endPoint y: 147, distance: 347.0
click at [23, 147] on div "S1348335 CU1231937 William Kraus Pending Fulfillment" at bounding box center [630, 149] width 1227 height 33
copy div "S1348335 CU1231937 William Kraus"
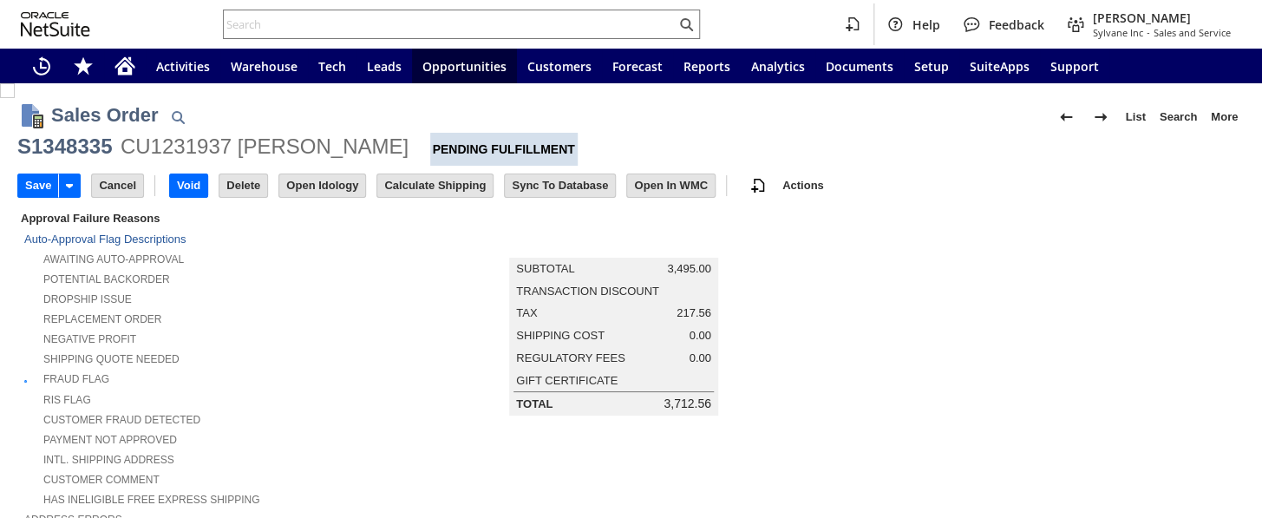
type input "Add"
type input "Copy Previous"
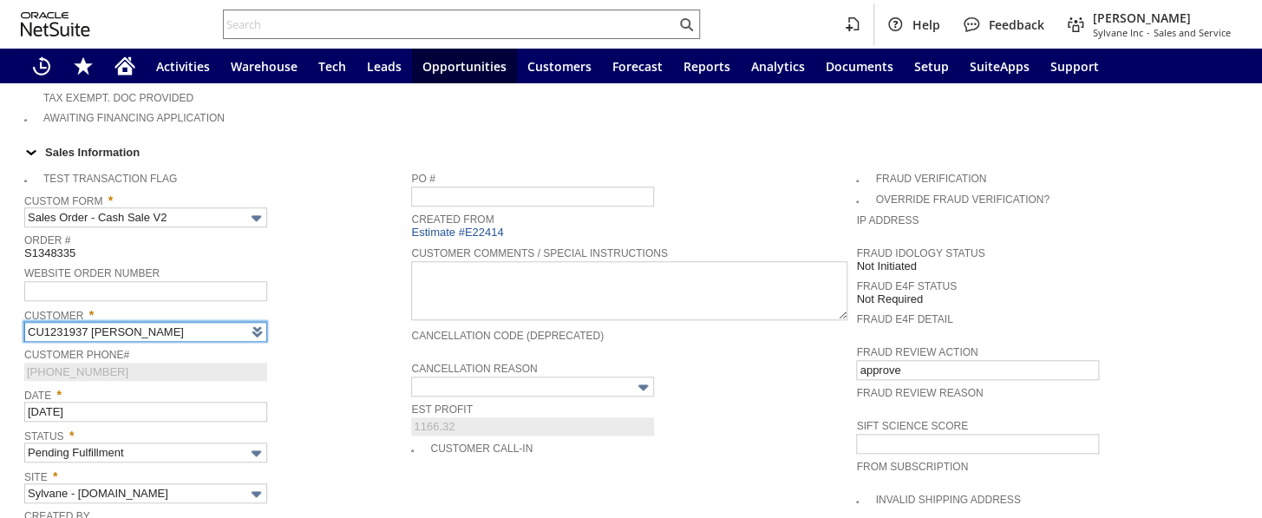
type input "Intelligent Recommendations¹⁰"
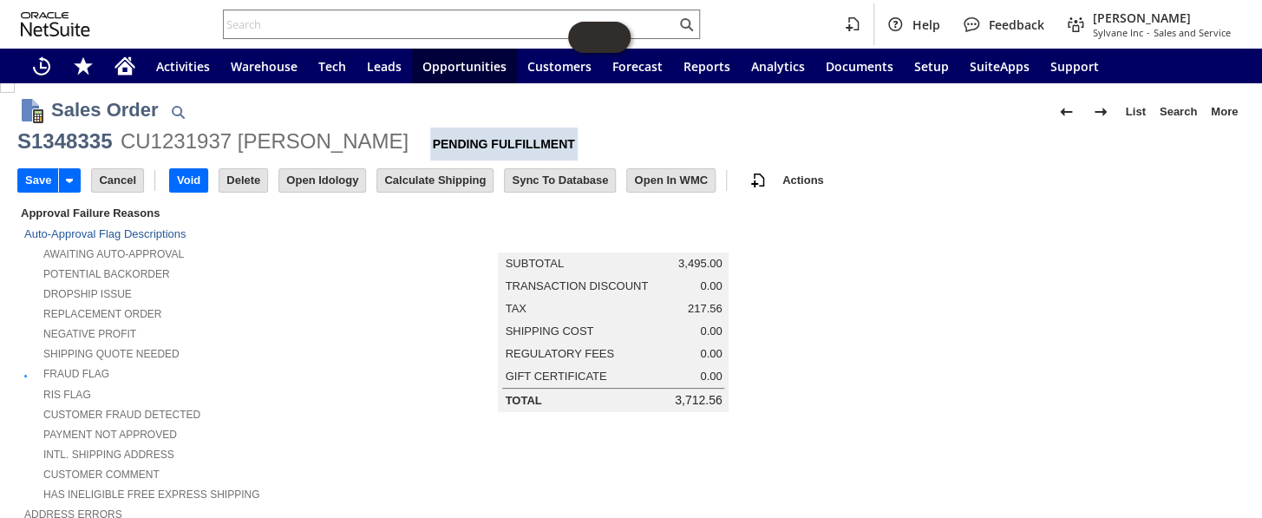
scroll to position [0, 0]
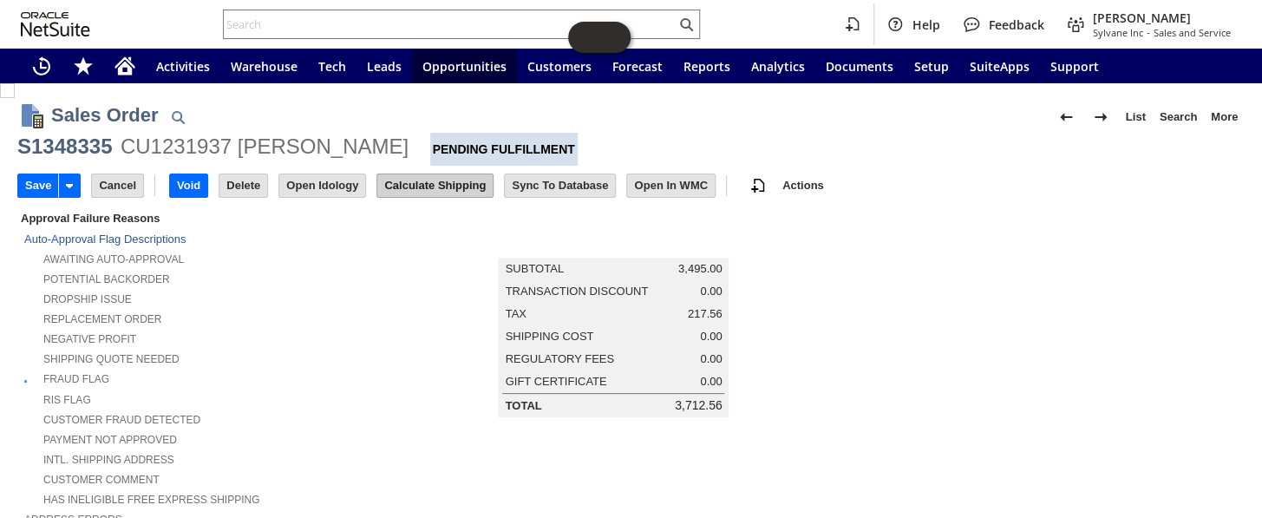
click at [444, 185] on input "Calculate Shipping" at bounding box center [434, 185] width 115 height 23
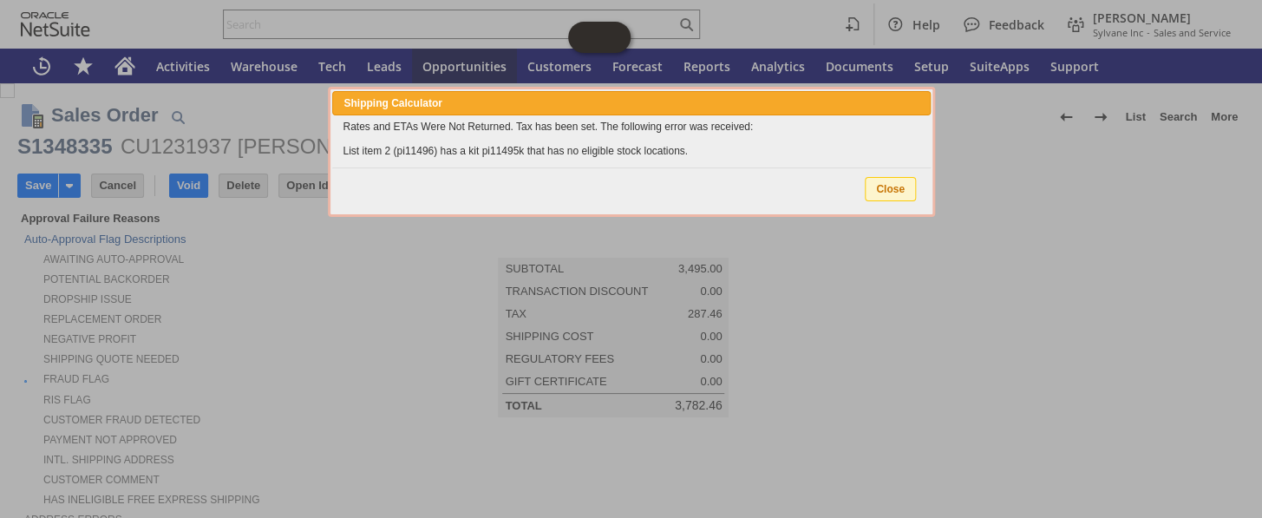
type input "Add"
type input "Copy Previous"
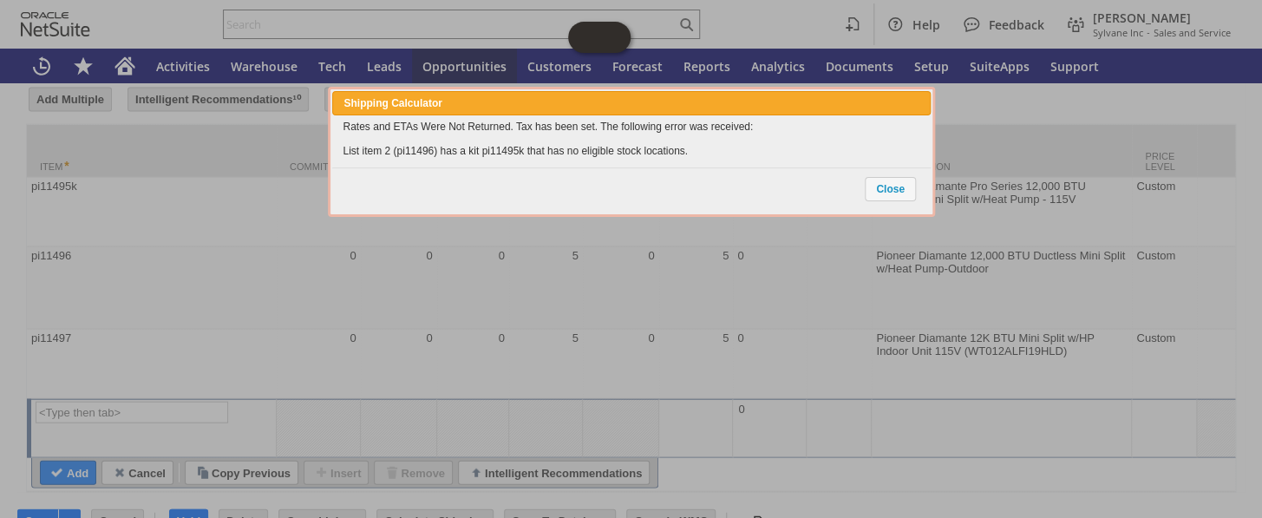
drag, startPoint x: 703, startPoint y: 147, endPoint x: 336, endPoint y: 150, distance: 366.9
click at [336, 150] on div "Rates and ETAs Were Not Returned. Tax has been set. The following error was rec…" at bounding box center [631, 138] width 598 height 47
copy div "List item 2 (pi11496) has a kit pi11495k that has no eligible stock locations."
click at [906, 189] on span "Close" at bounding box center [890, 189] width 49 height 23
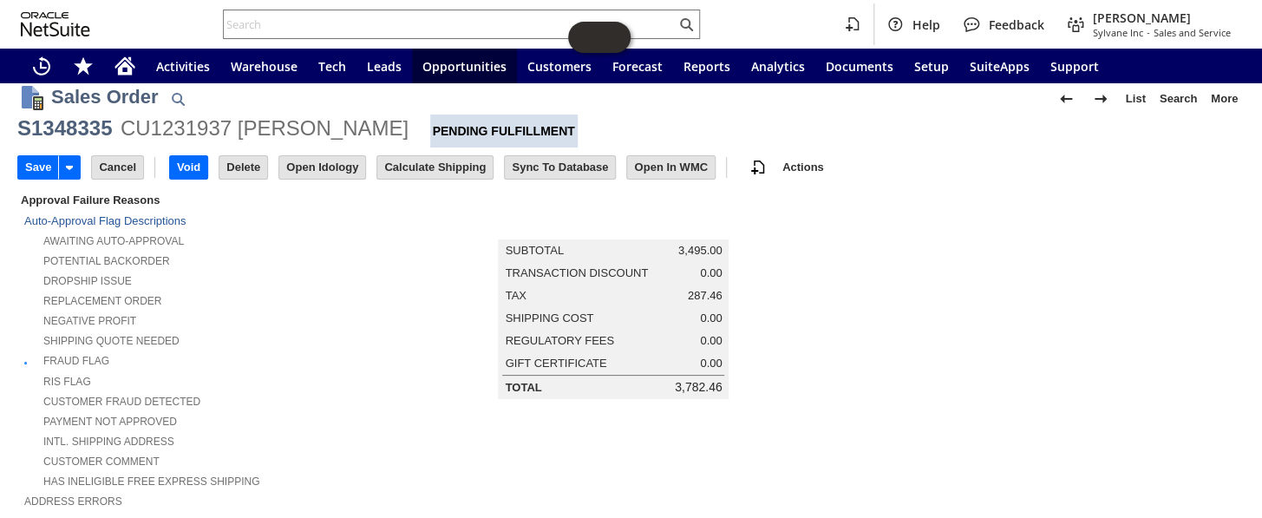
scroll to position [0, 0]
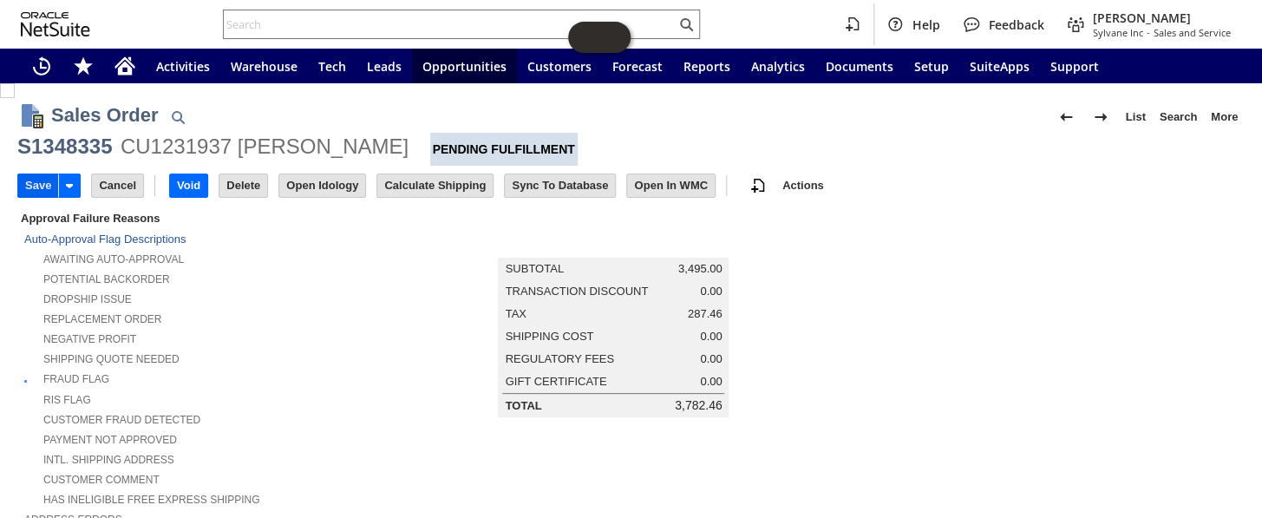
click at [32, 185] on input "Save" at bounding box center [38, 185] width 40 height 23
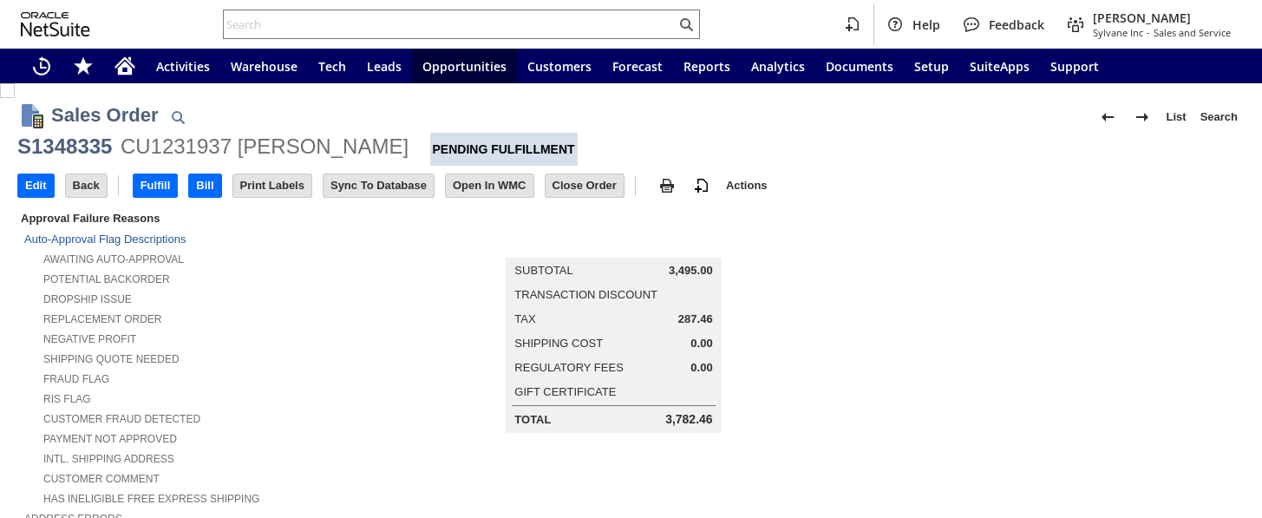
drag, startPoint x: 0, startPoint y: 0, endPoint x: 143, endPoint y: 16, distance: 144.0
click at [143, 16] on div "Help Feedback [PERSON_NAME] Sylvane Inc - Sales and Service" at bounding box center [631, 24] width 1262 height 49
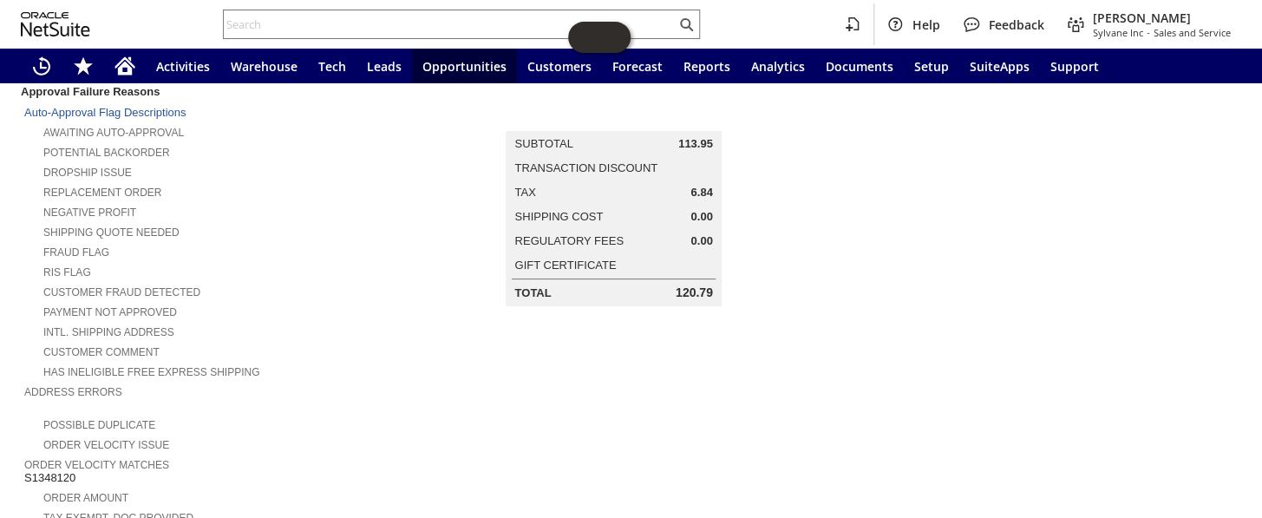
scroll to position [68, 0]
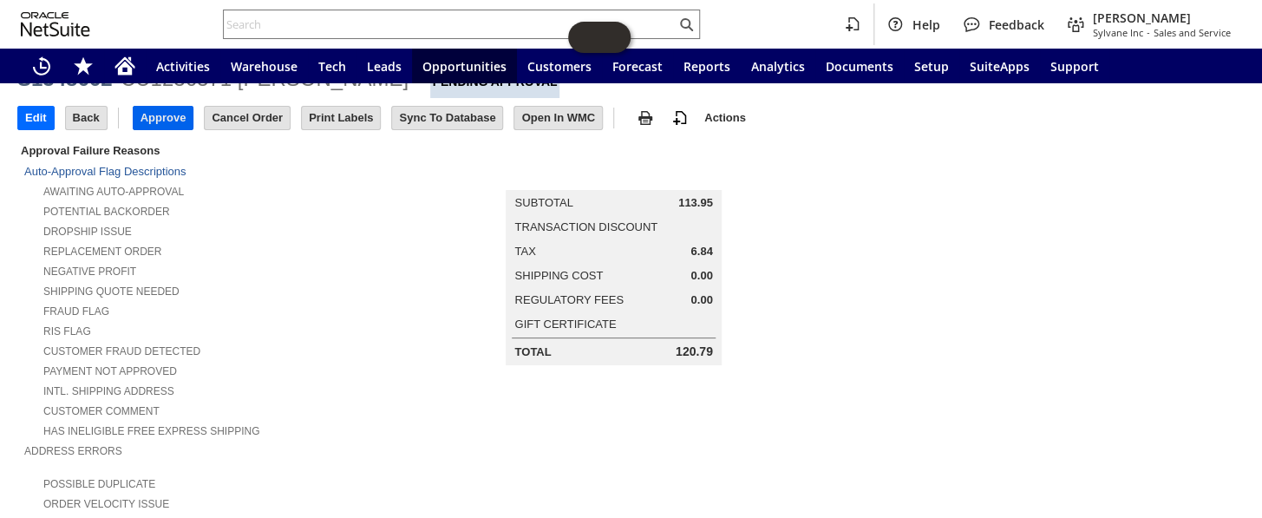
click at [170, 108] on input "Approve" at bounding box center [164, 118] width 60 height 23
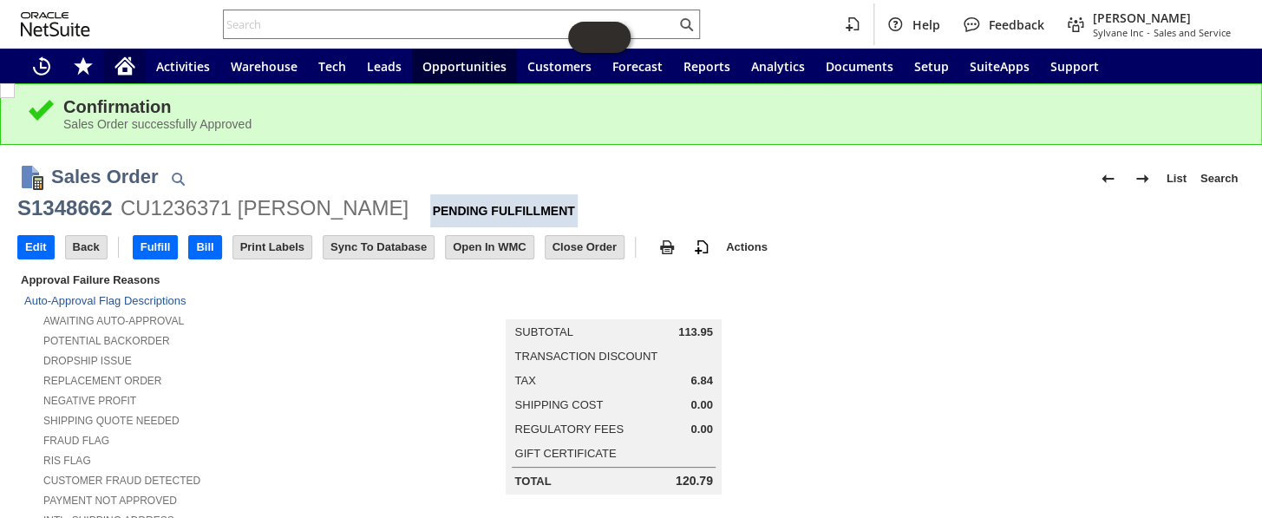
click at [126, 69] on icon "Home" at bounding box center [125, 66] width 21 height 21
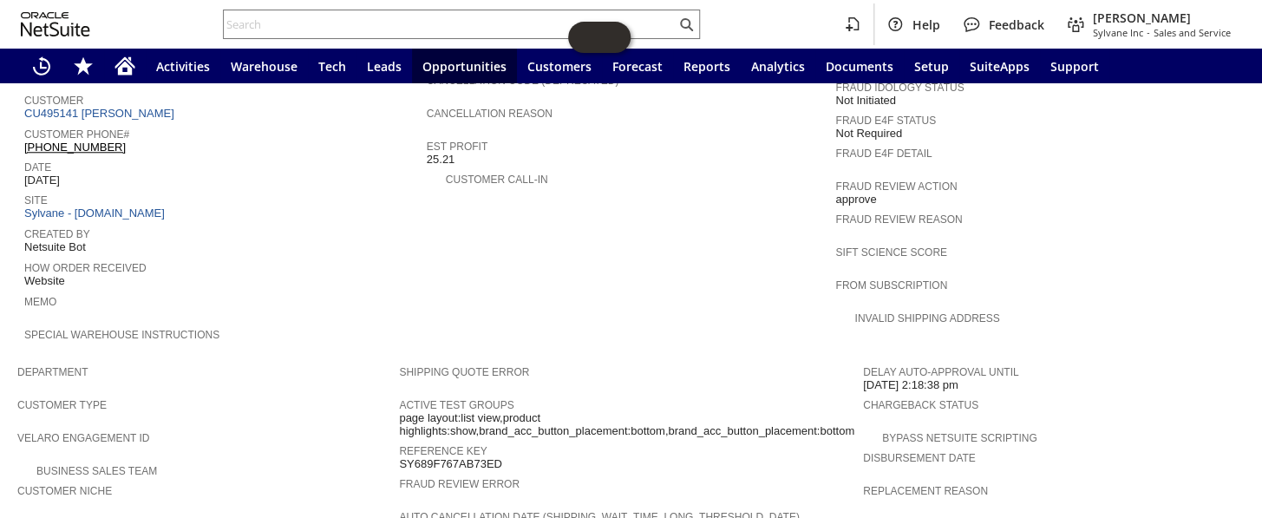
scroll to position [1090, 0]
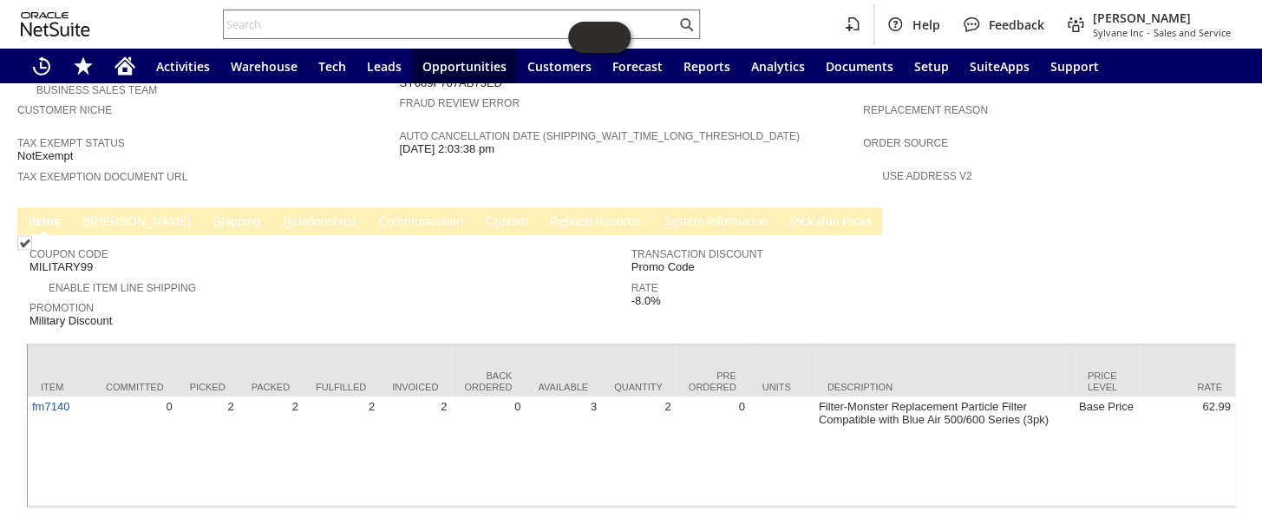
click at [117, 214] on link "B [PERSON_NAME]" at bounding box center [137, 222] width 116 height 16
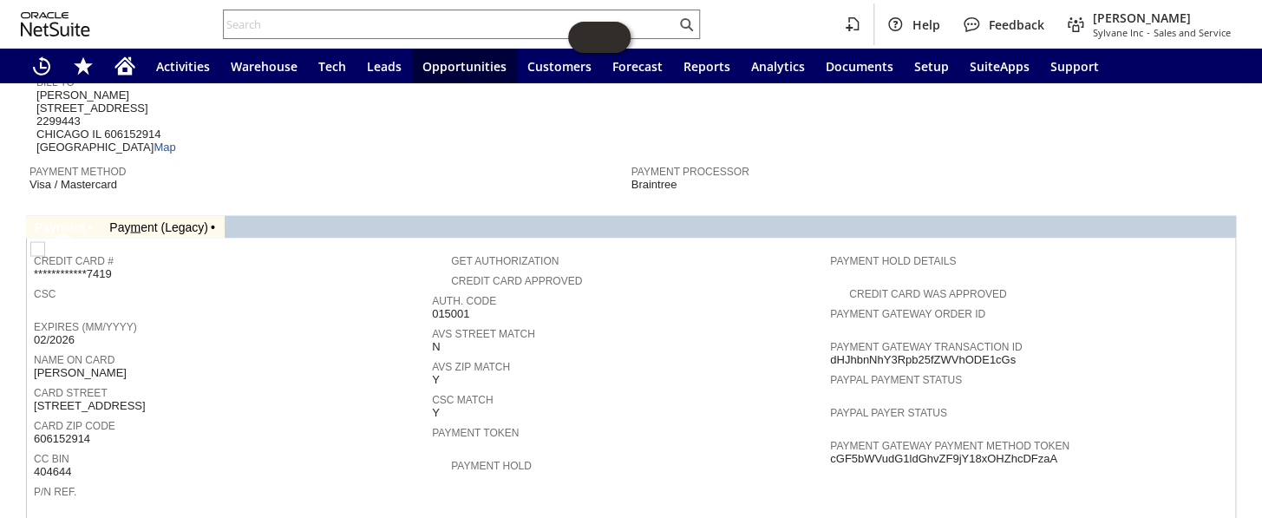
scroll to position [1106, 0]
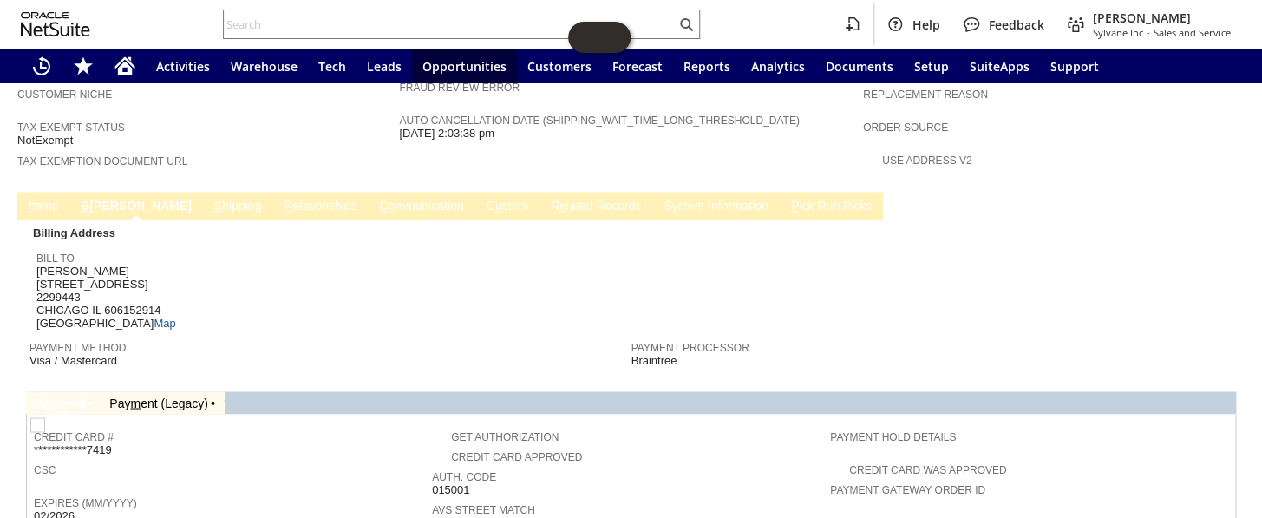
click at [164, 396] on link "Pay m ent (Legacy)" at bounding box center [158, 403] width 99 height 14
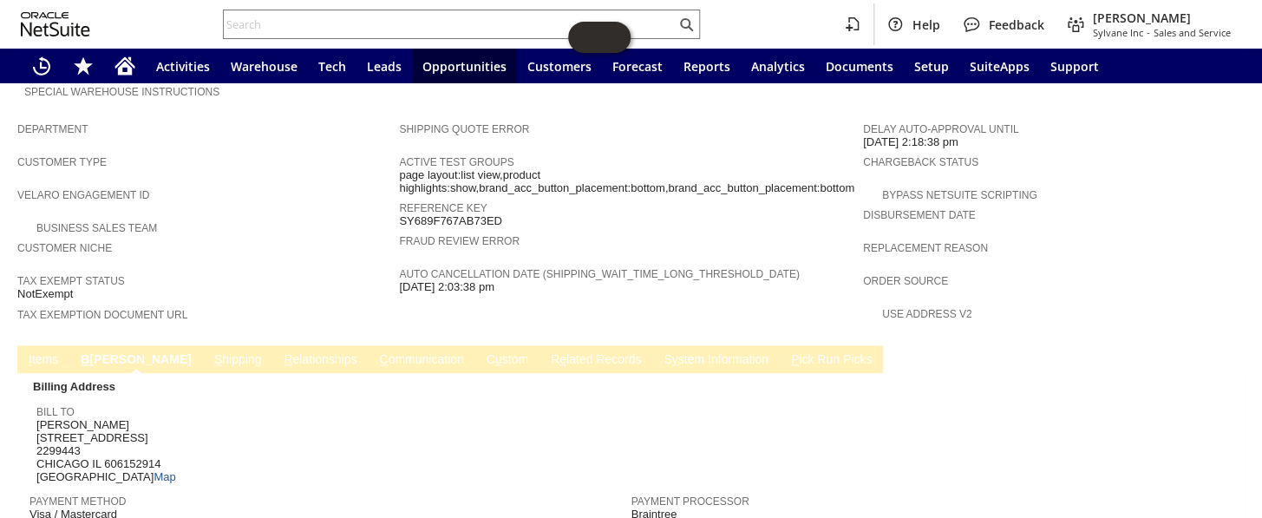
scroll to position [930, 0]
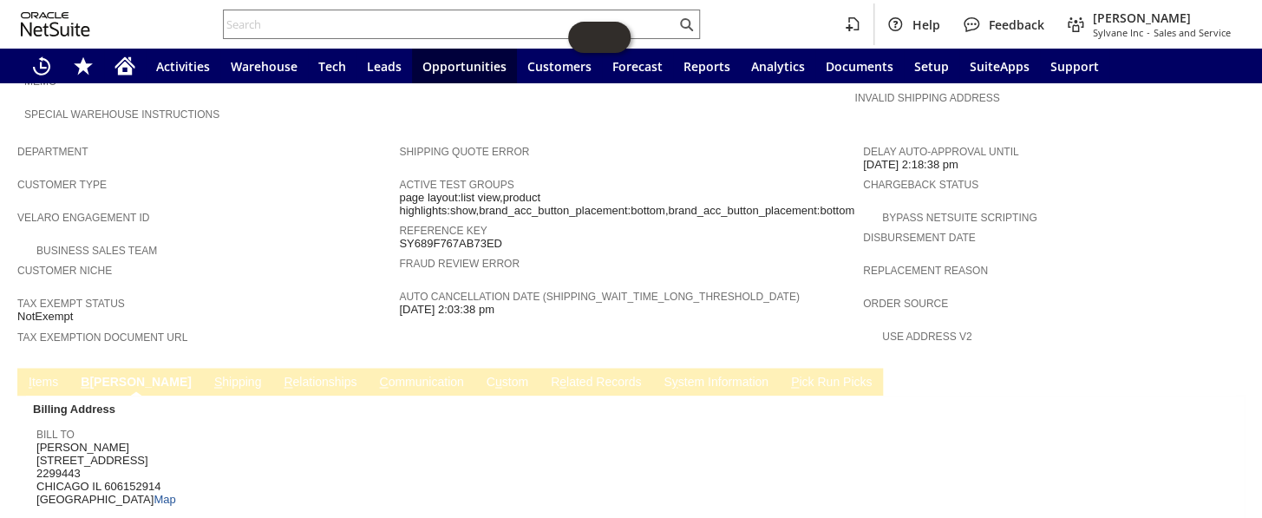
click at [546, 375] on link "R e lated Records" at bounding box center [595, 383] width 99 height 16
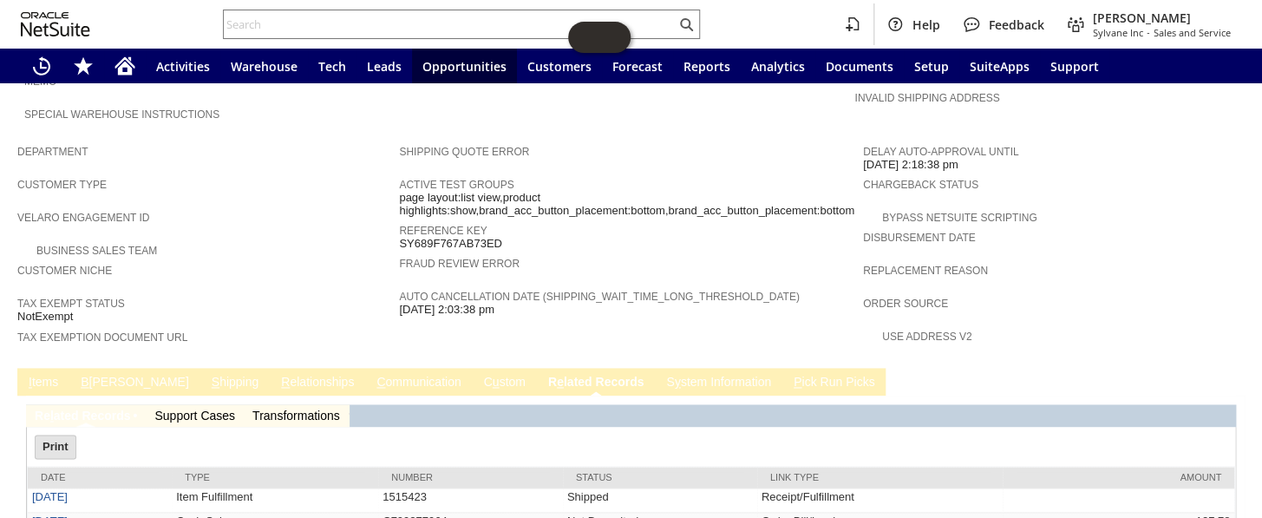
scroll to position [959, 0]
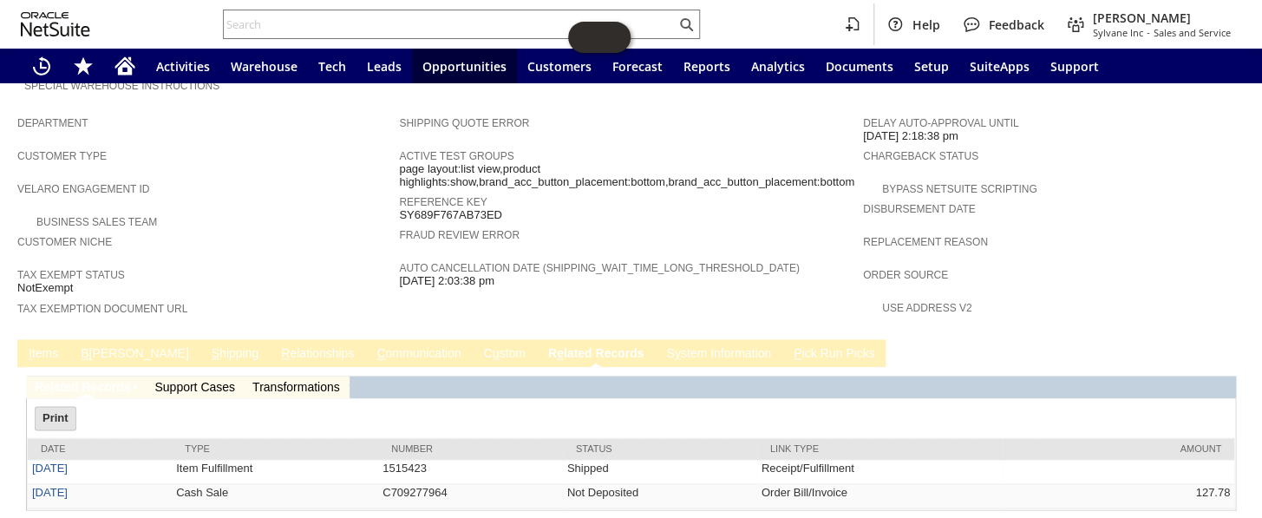
click at [36, 346] on link "I tems" at bounding box center [43, 354] width 38 height 16
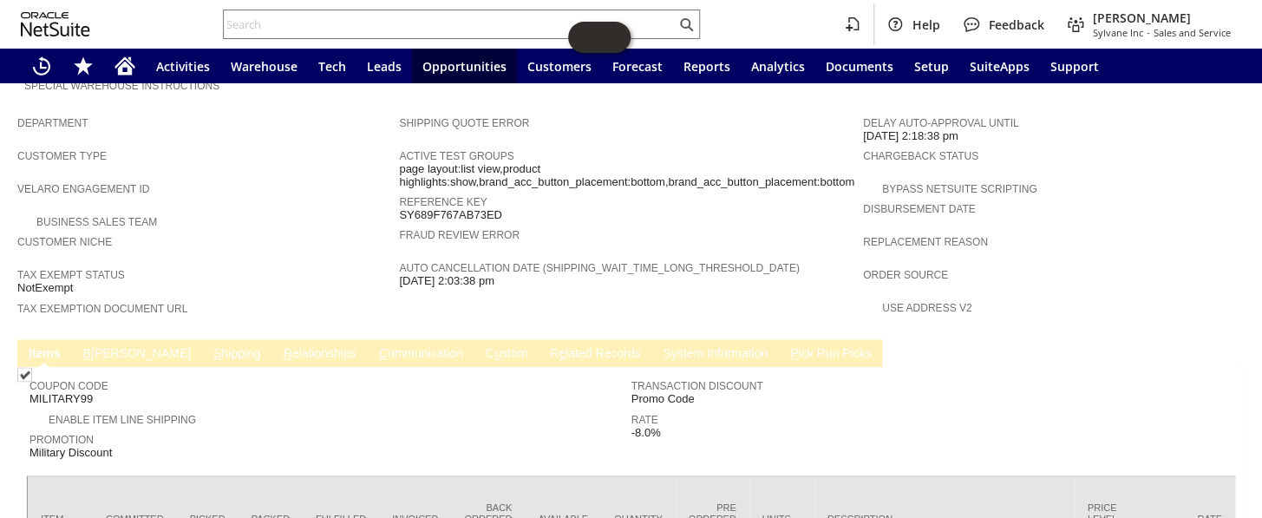
click at [375, 346] on link "C ommunication" at bounding box center [421, 354] width 93 height 16
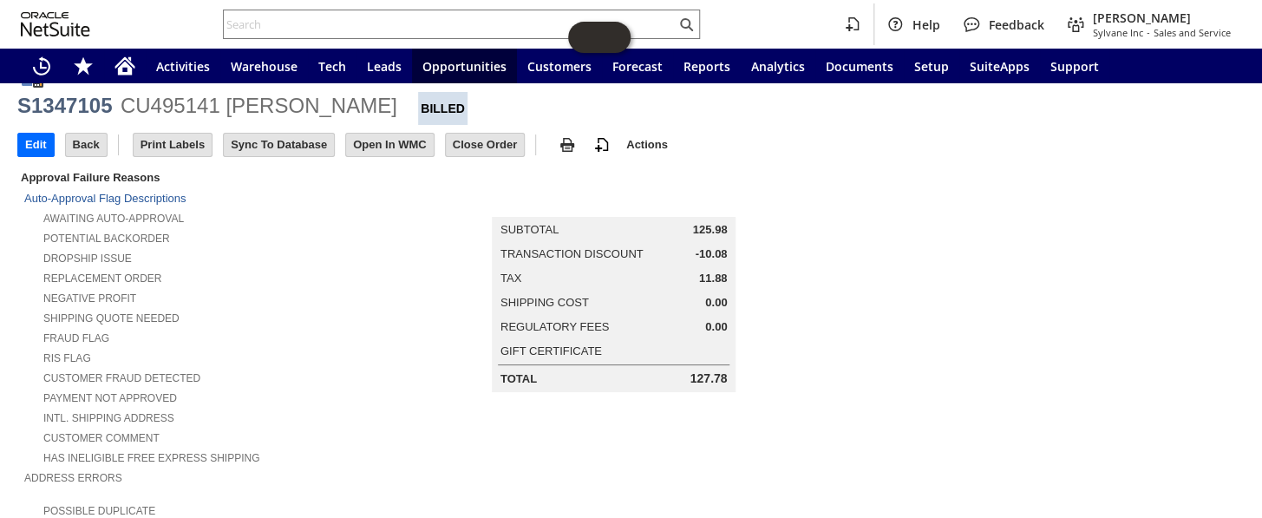
scroll to position [0, 0]
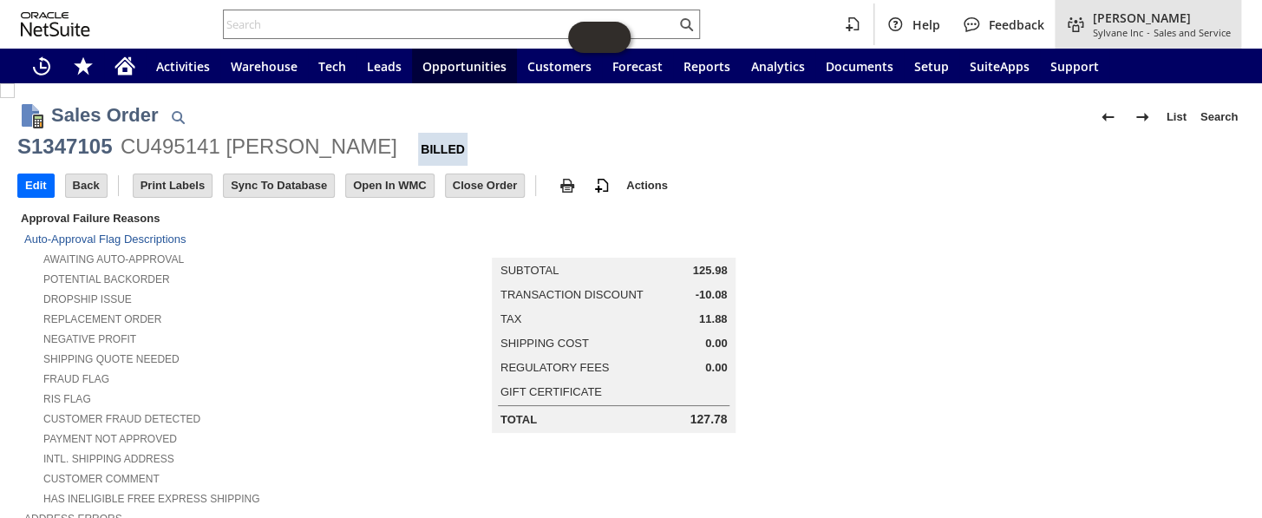
click at [1119, 29] on span "Sylvane Inc" at bounding box center [1118, 32] width 50 height 13
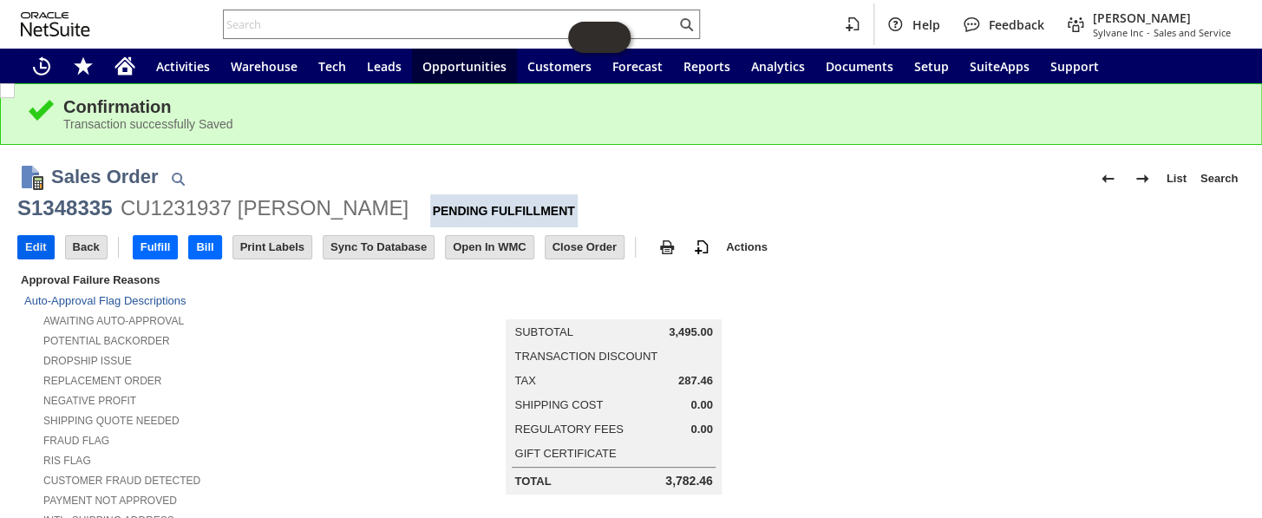
click at [33, 242] on input "Edit" at bounding box center [36, 247] width 36 height 23
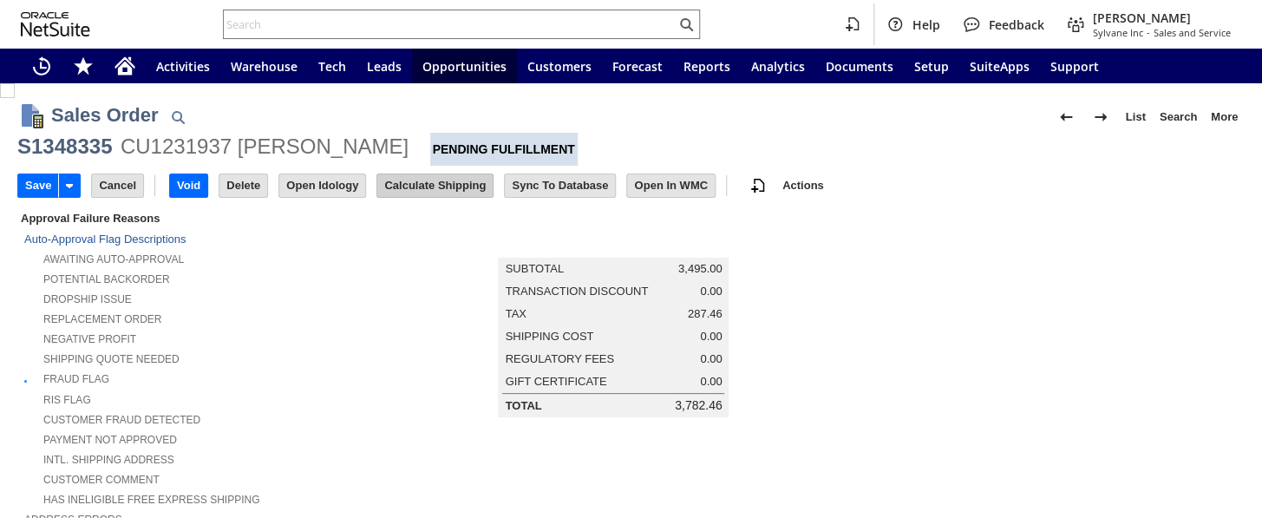
click at [414, 185] on input "Calculate Shipping" at bounding box center [434, 185] width 115 height 23
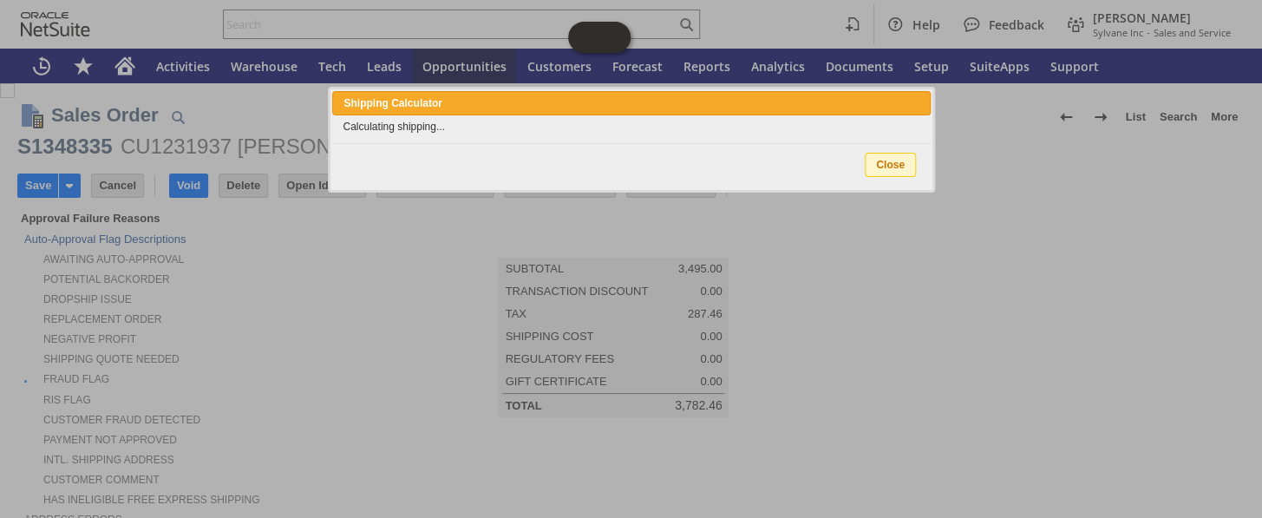
type input "Intelligent Recommendations¹⁰"
type input "Add"
type input "Copy Previous"
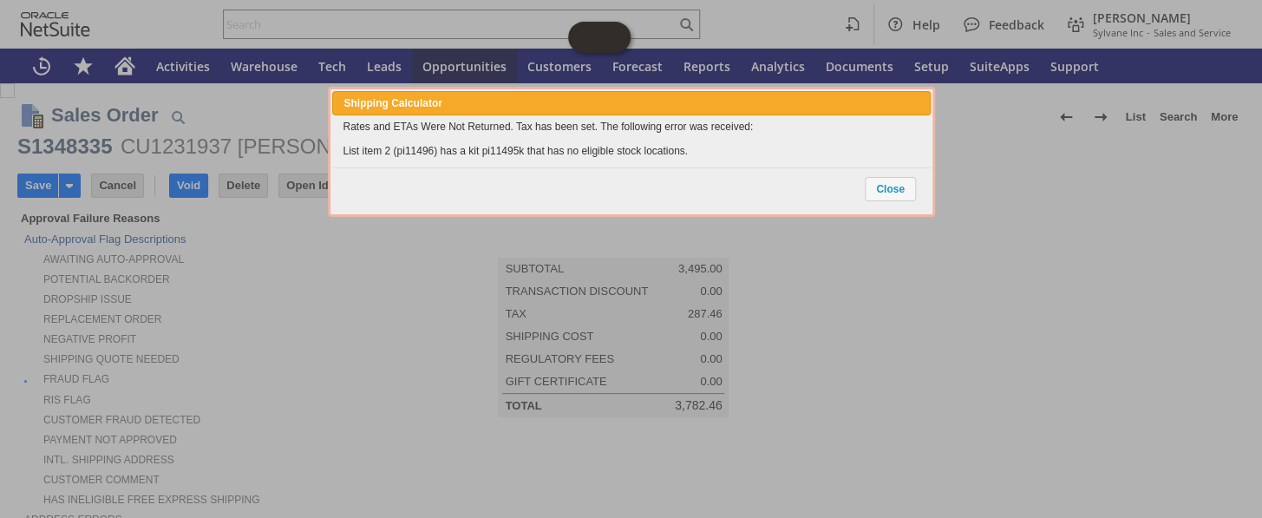
scroll to position [1561, 0]
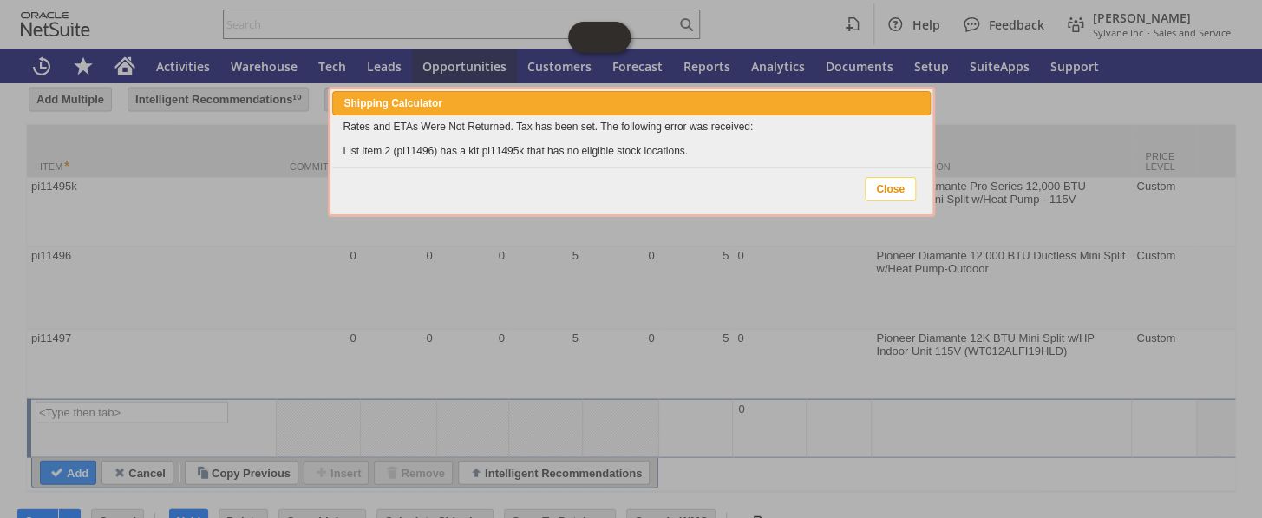
click at [875, 181] on span "Close" at bounding box center [890, 189] width 49 height 23
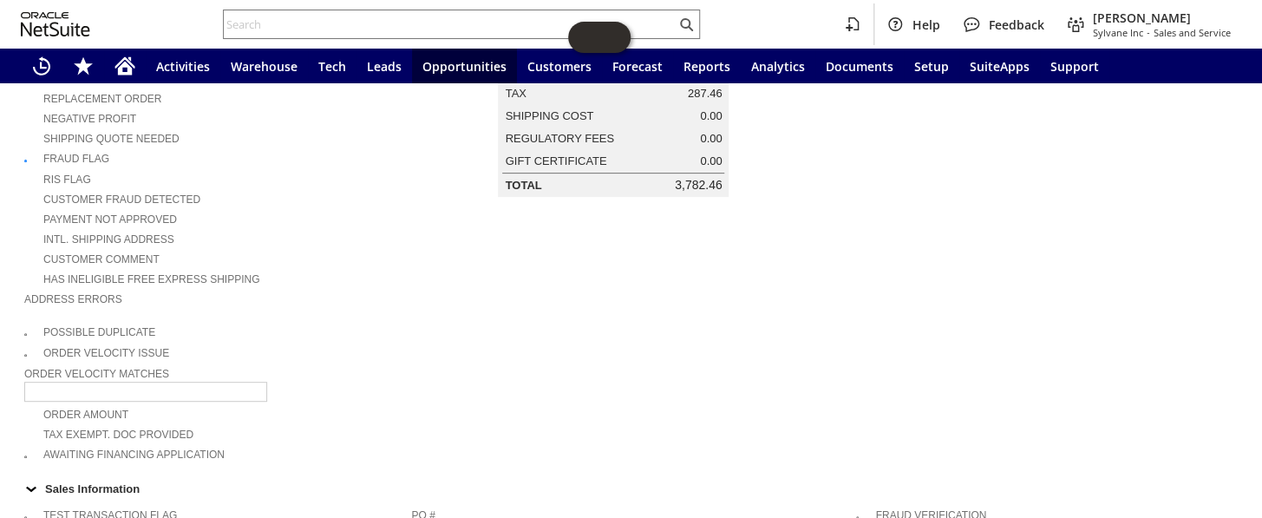
scroll to position [0, 0]
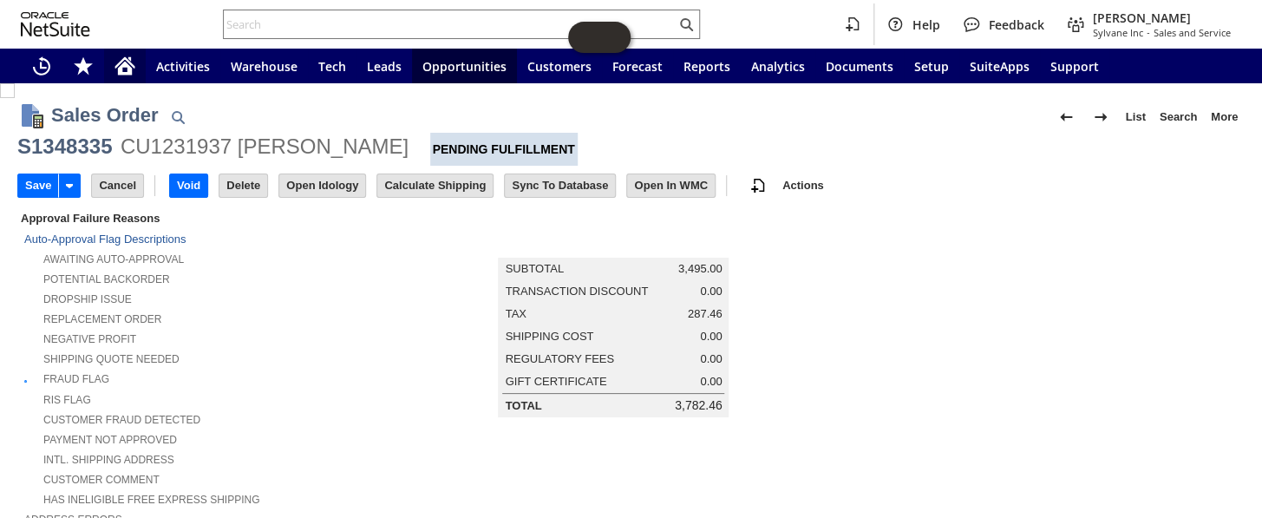
click at [132, 62] on icon "Home" at bounding box center [125, 66] width 21 height 21
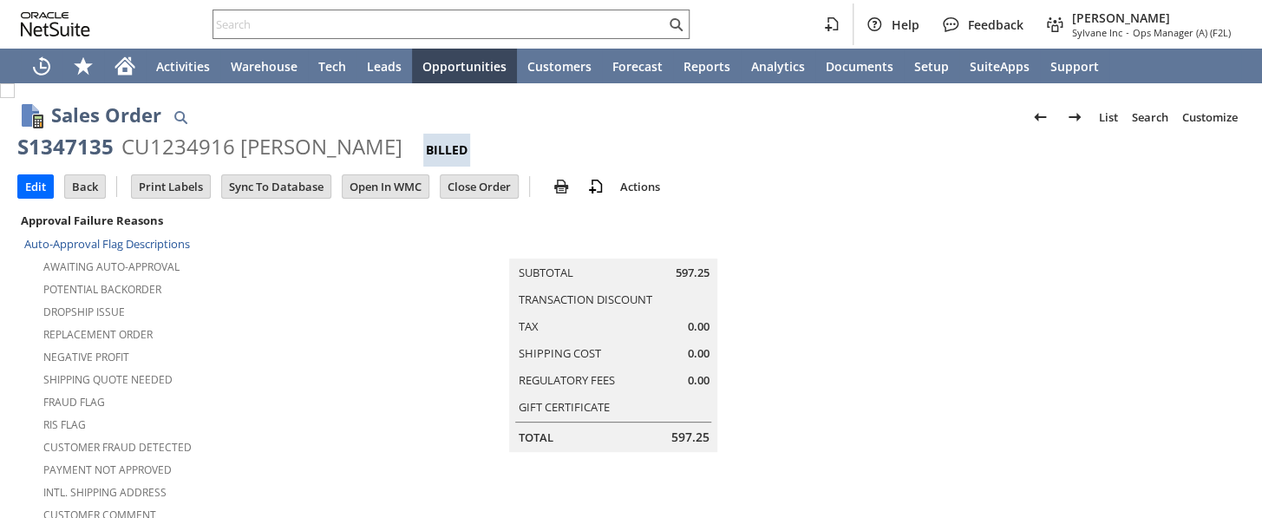
scroll to position [631, 0]
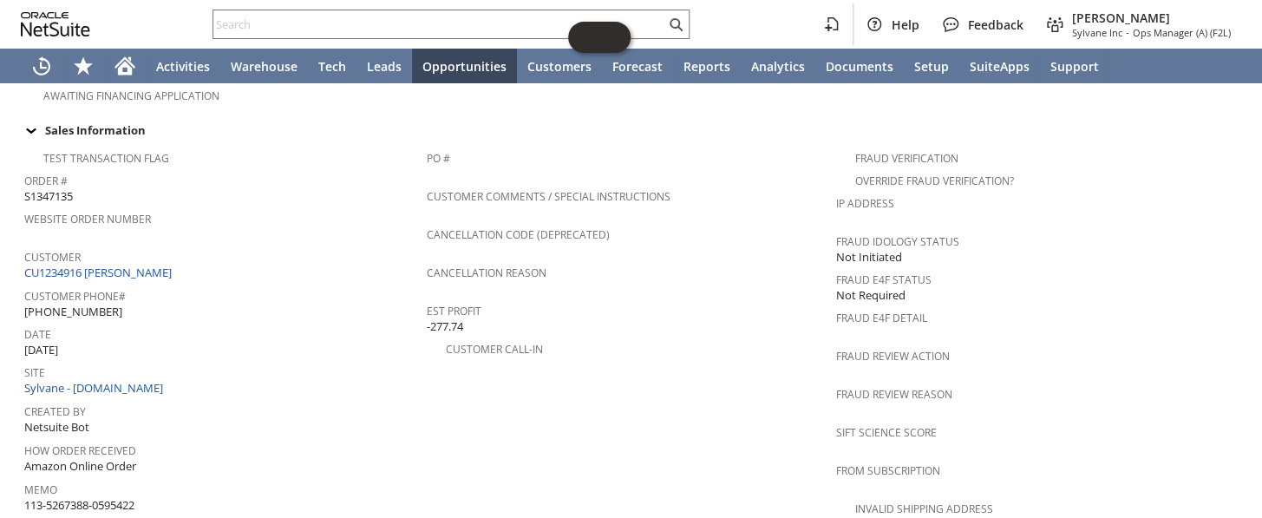
drag, startPoint x: 164, startPoint y: 267, endPoint x: 24, endPoint y: 268, distance: 139.7
click at [24, 284] on div "Customer Phone# [PHONE_NUMBER]" at bounding box center [221, 302] width 394 height 36
copy span "[PHONE_NUMBER]"
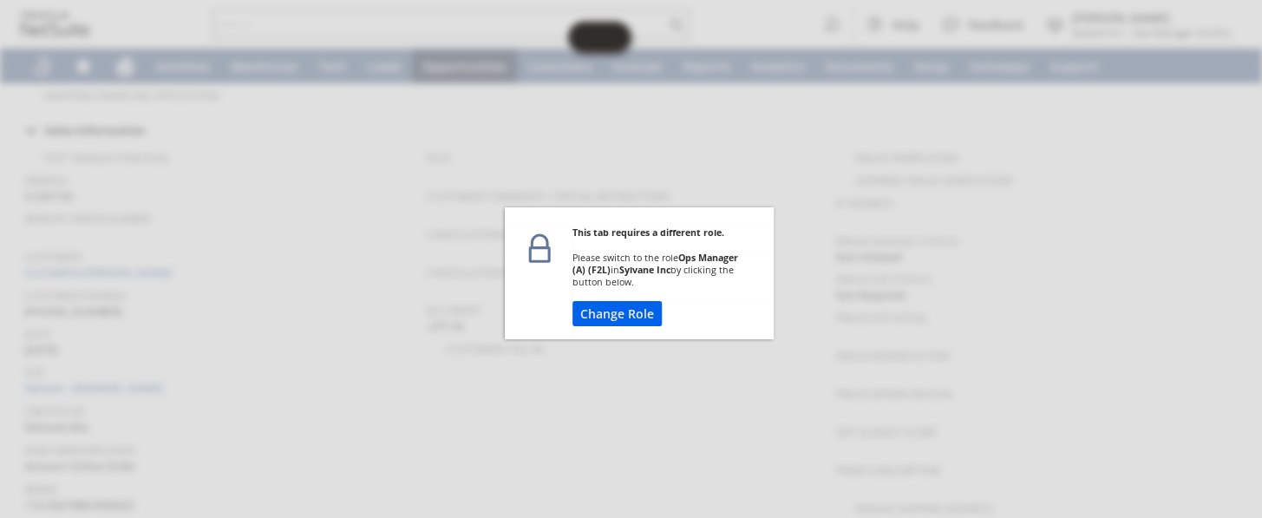
click at [624, 311] on button "Change Role" at bounding box center [617, 313] width 89 height 25
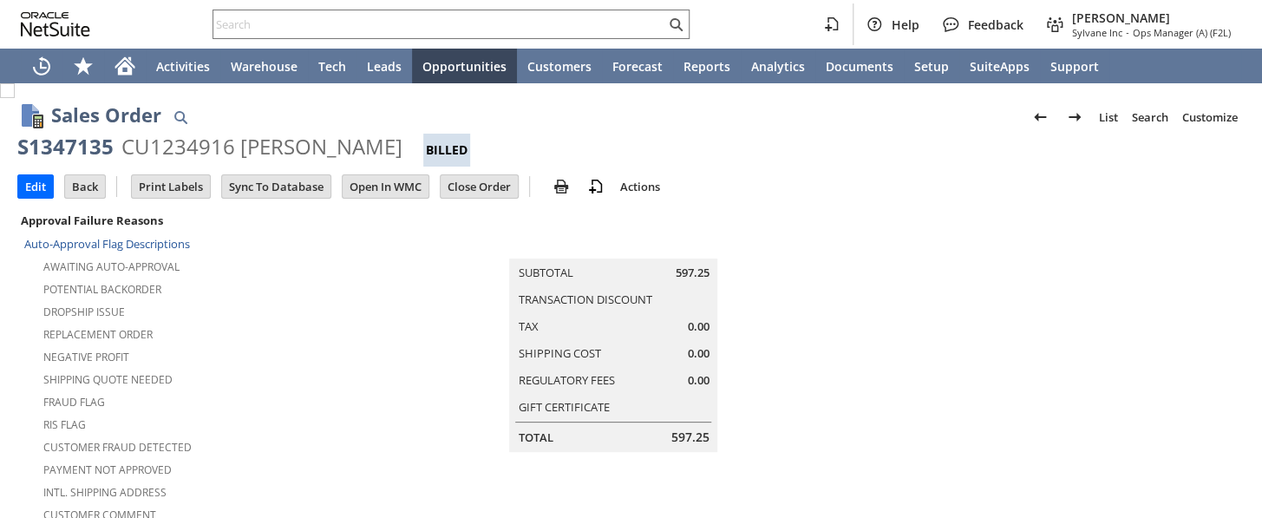
scroll to position [631, 0]
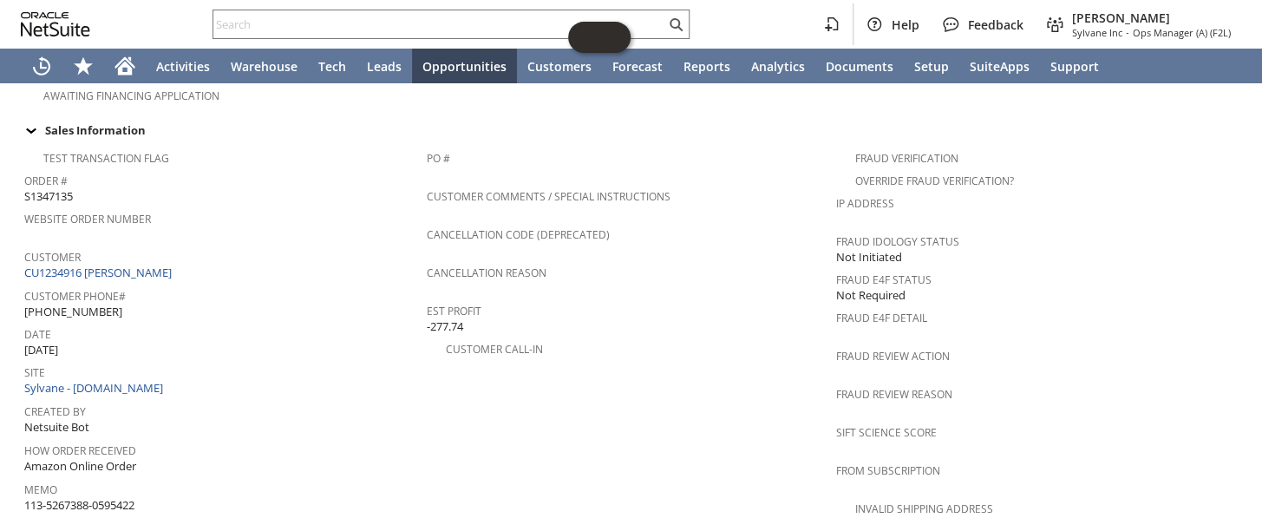
drag, startPoint x: 147, startPoint y: 271, endPoint x: 26, endPoint y: 274, distance: 121.5
click at [26, 284] on div "Customer Phone# [PHONE_NUMBER]" at bounding box center [221, 302] width 394 height 36
copy span "602) [PHONE_NUMBER]"
click at [139, 62] on div "Home" at bounding box center [125, 66] width 42 height 35
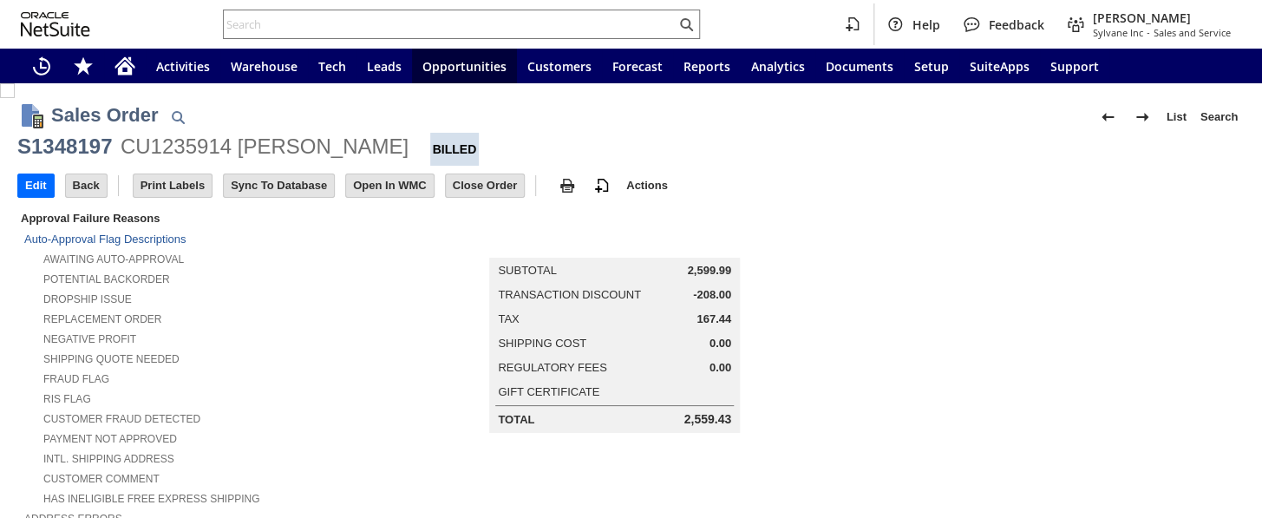
scroll to position [631, 0]
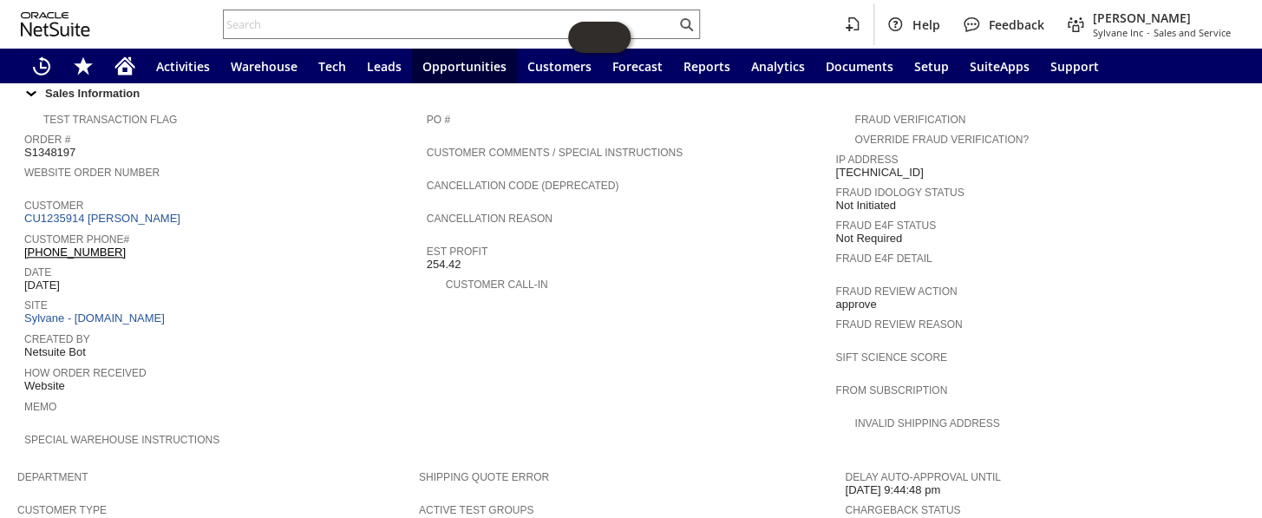
drag, startPoint x: 114, startPoint y: 219, endPoint x: 25, endPoint y: 220, distance: 88.5
click at [25, 228] on div "Customer Phone# 1 (904) 662-1800" at bounding box center [221, 243] width 394 height 31
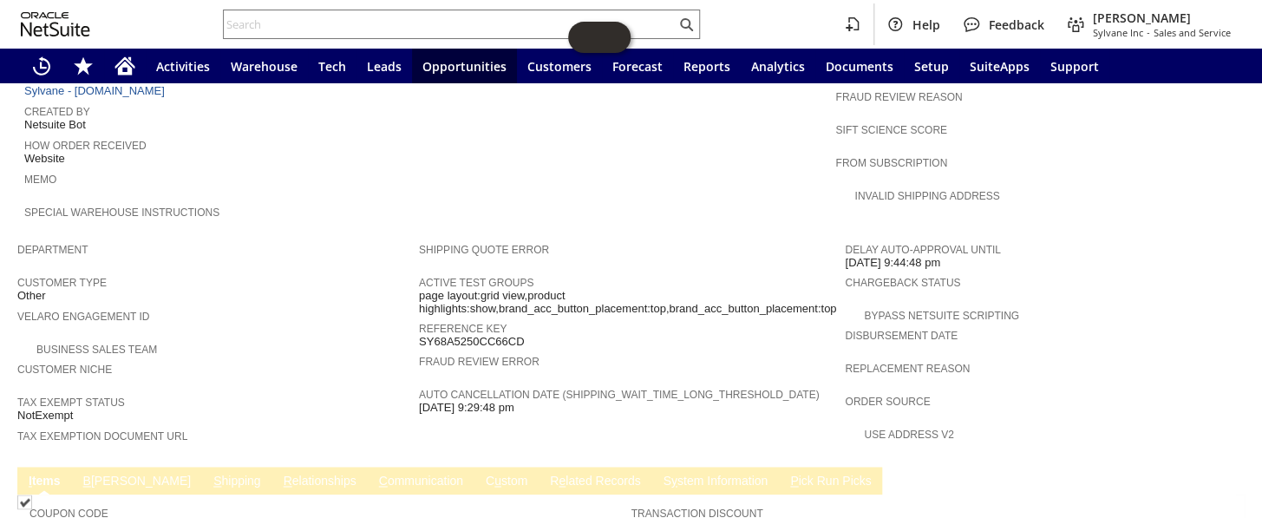
scroll to position [867, 0]
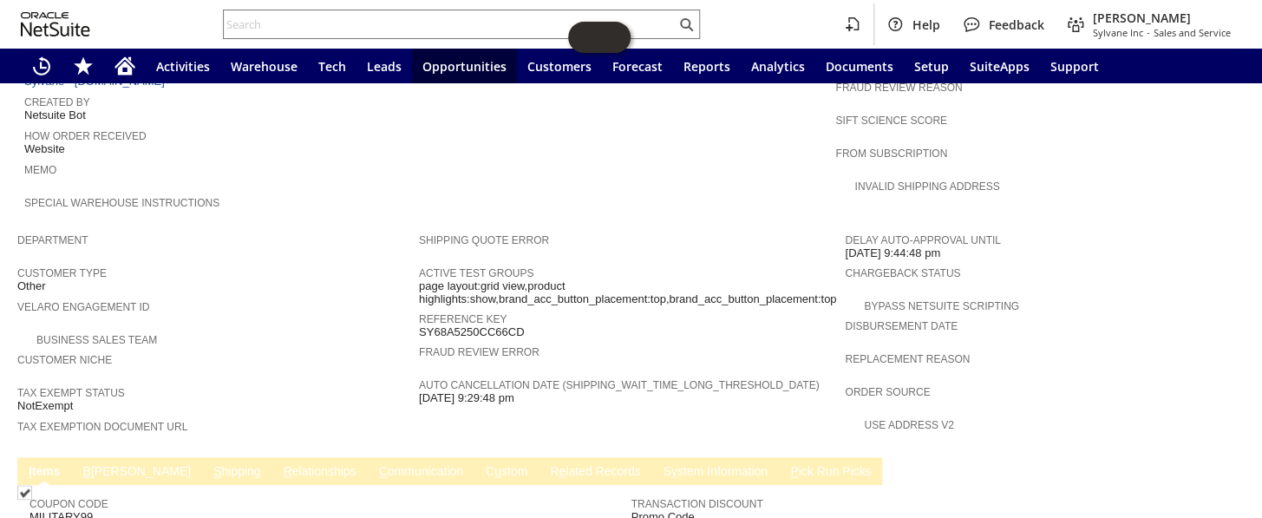
click at [375, 464] on link "C ommunication" at bounding box center [421, 472] width 93 height 16
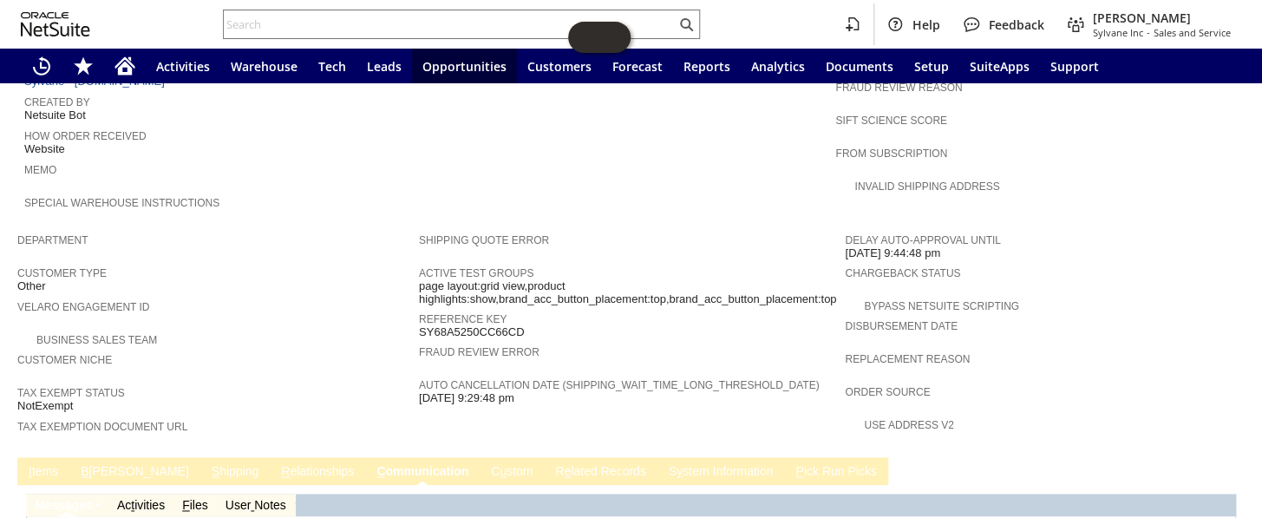
scroll to position [1084, 0]
